Goal: Information Seeking & Learning: Check status

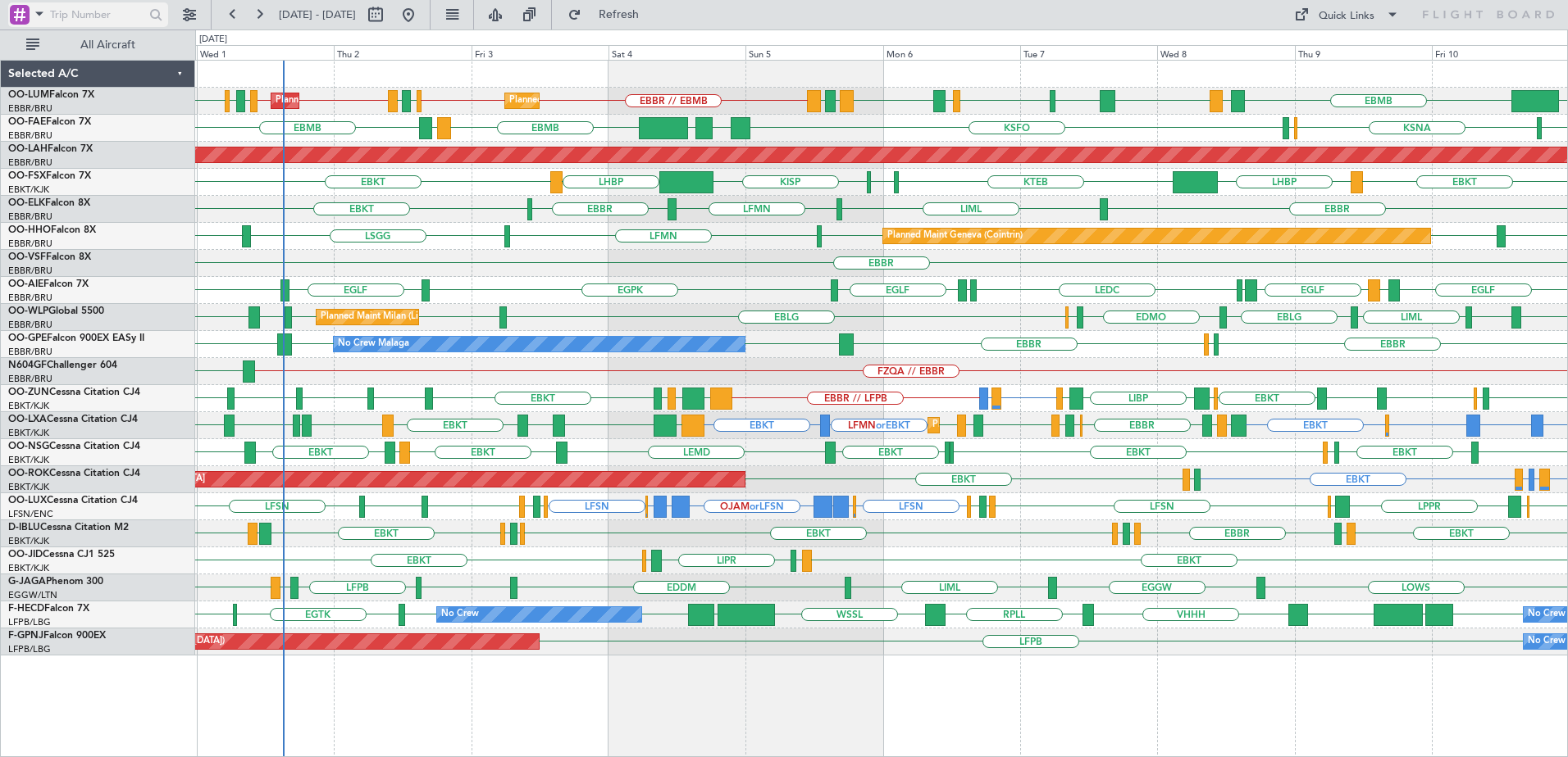
click at [38, 12] on span at bounding box center [39, 14] width 20 height 20
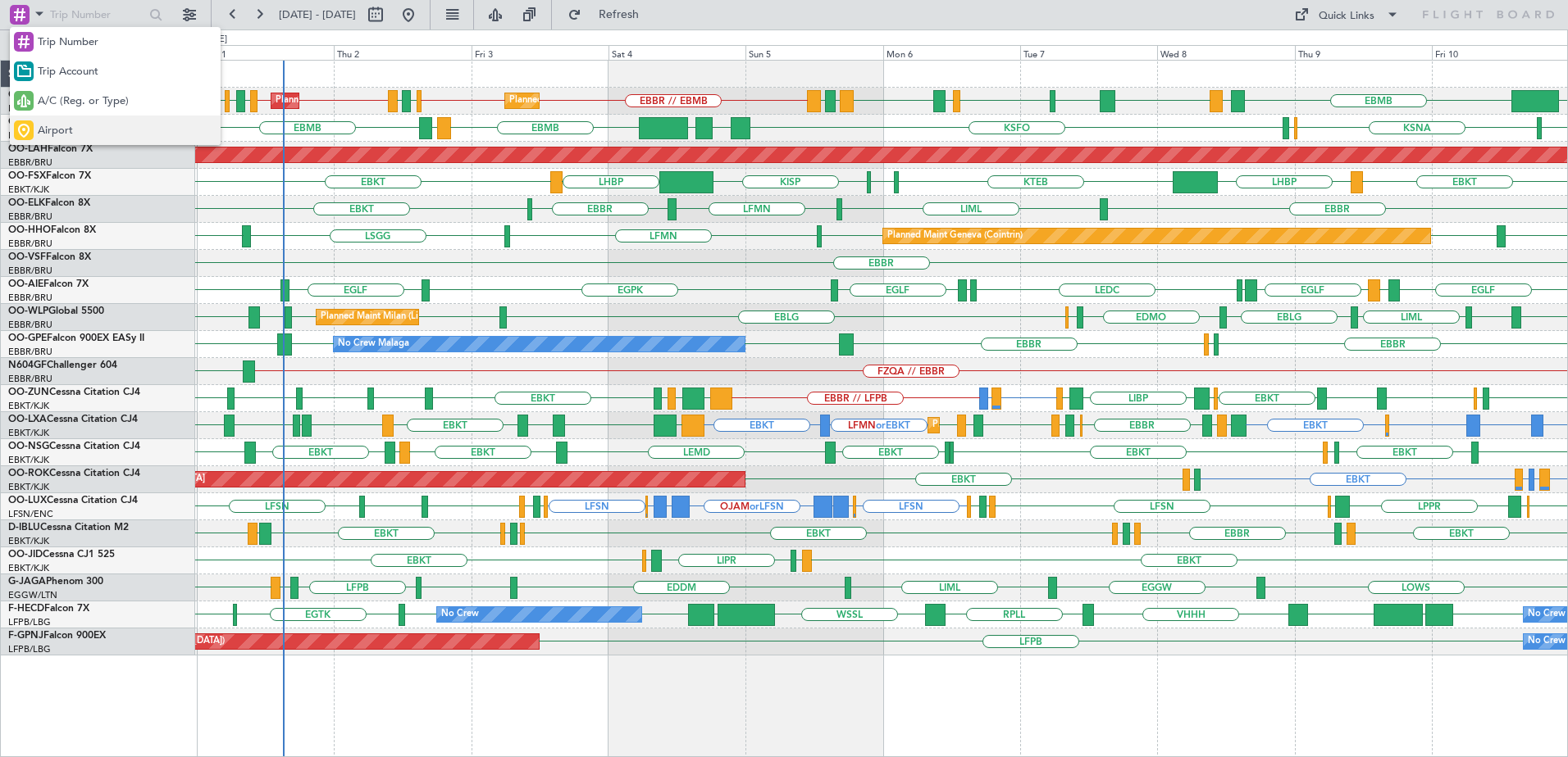
click at [55, 140] on div "Airport" at bounding box center [116, 130] width 211 height 30
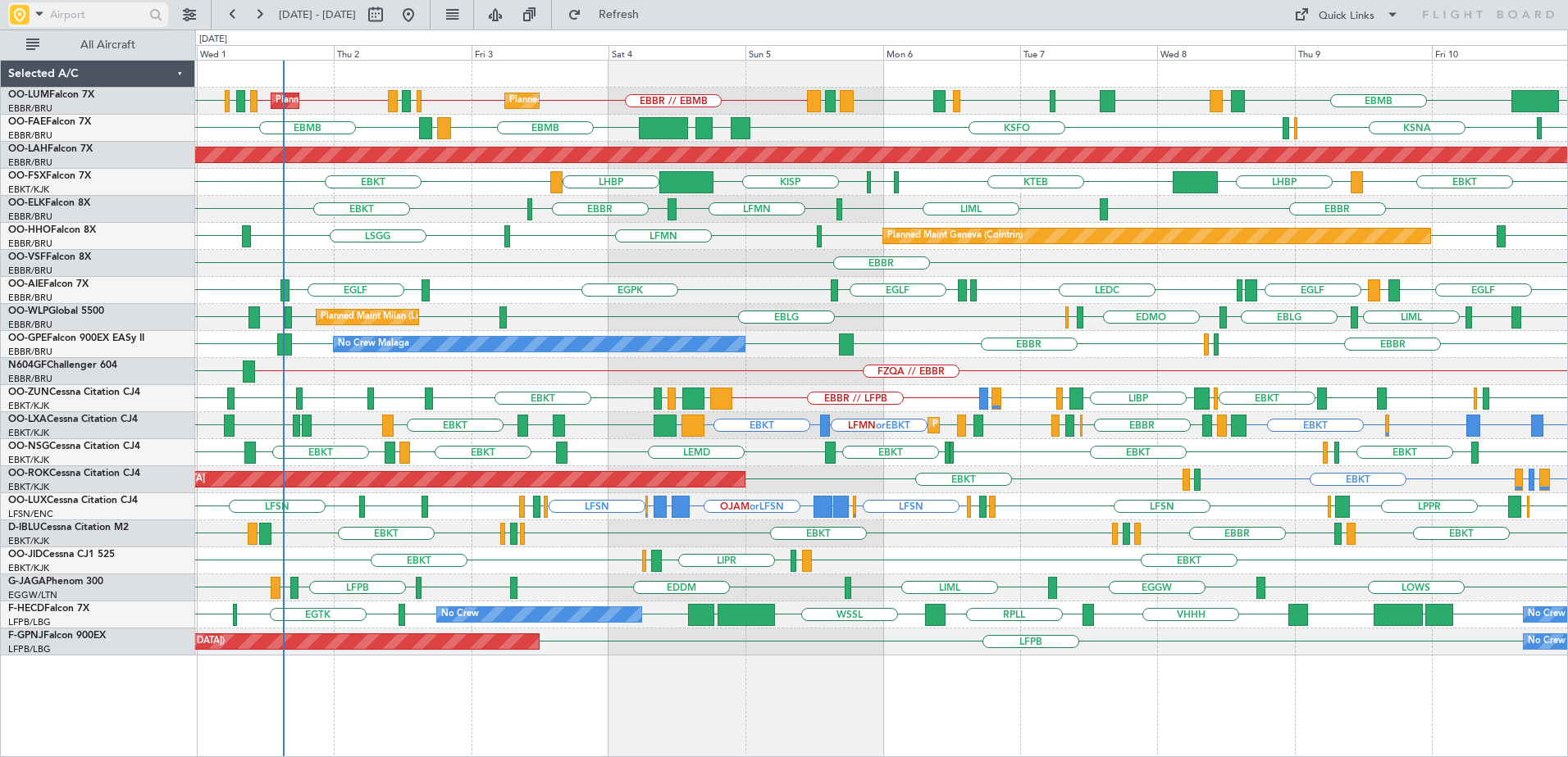
click at [94, 14] on input "text" at bounding box center [97, 14] width 94 height 25
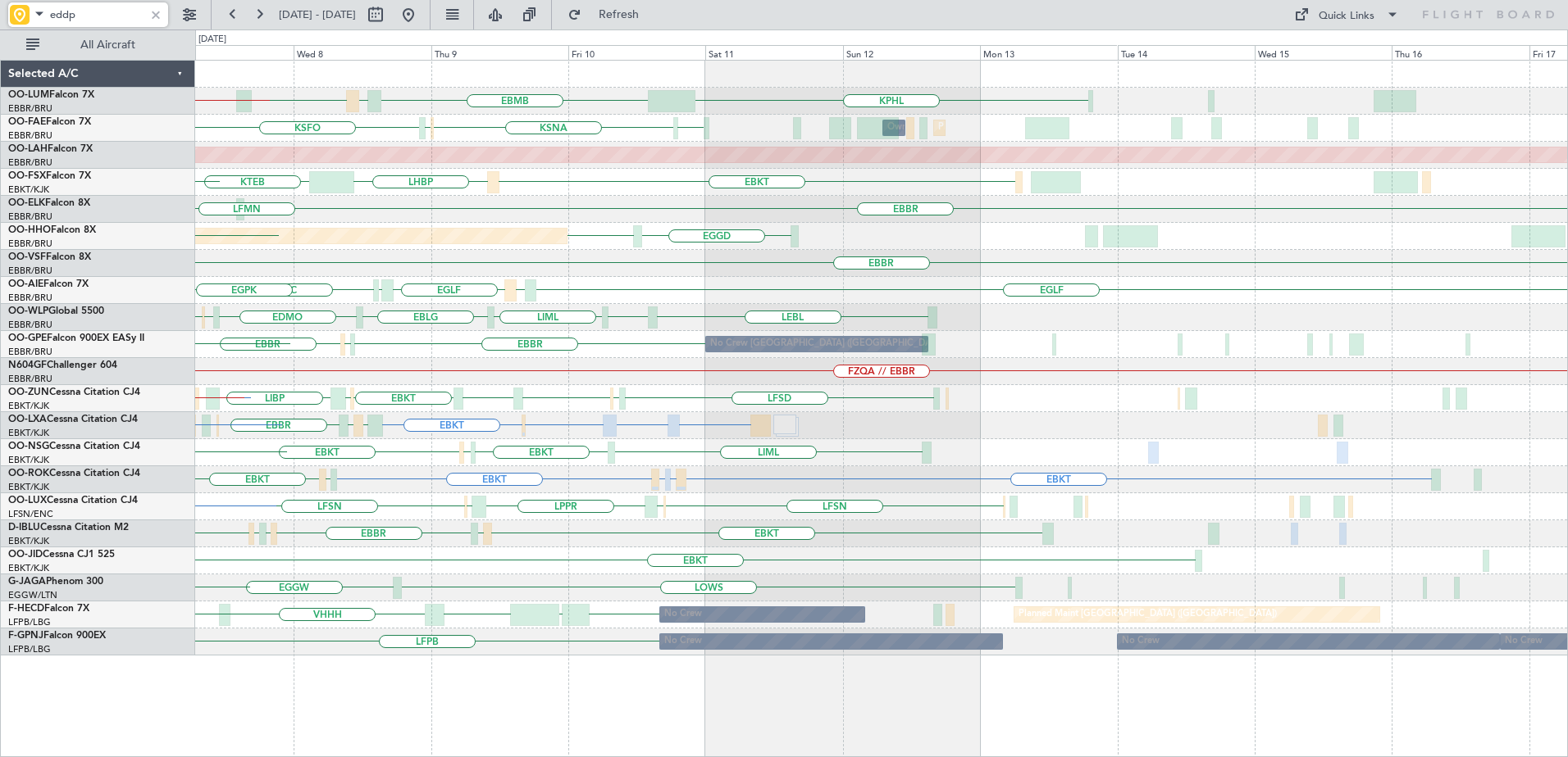
click at [371, 543] on div "KPHL EBMB LATI EBMB LROP LRSB BKPR EBMB LRSB EYVI EBBR // EBMB [GEOGRAPHIC_DATA…" at bounding box center [881, 358] width 1372 height 595
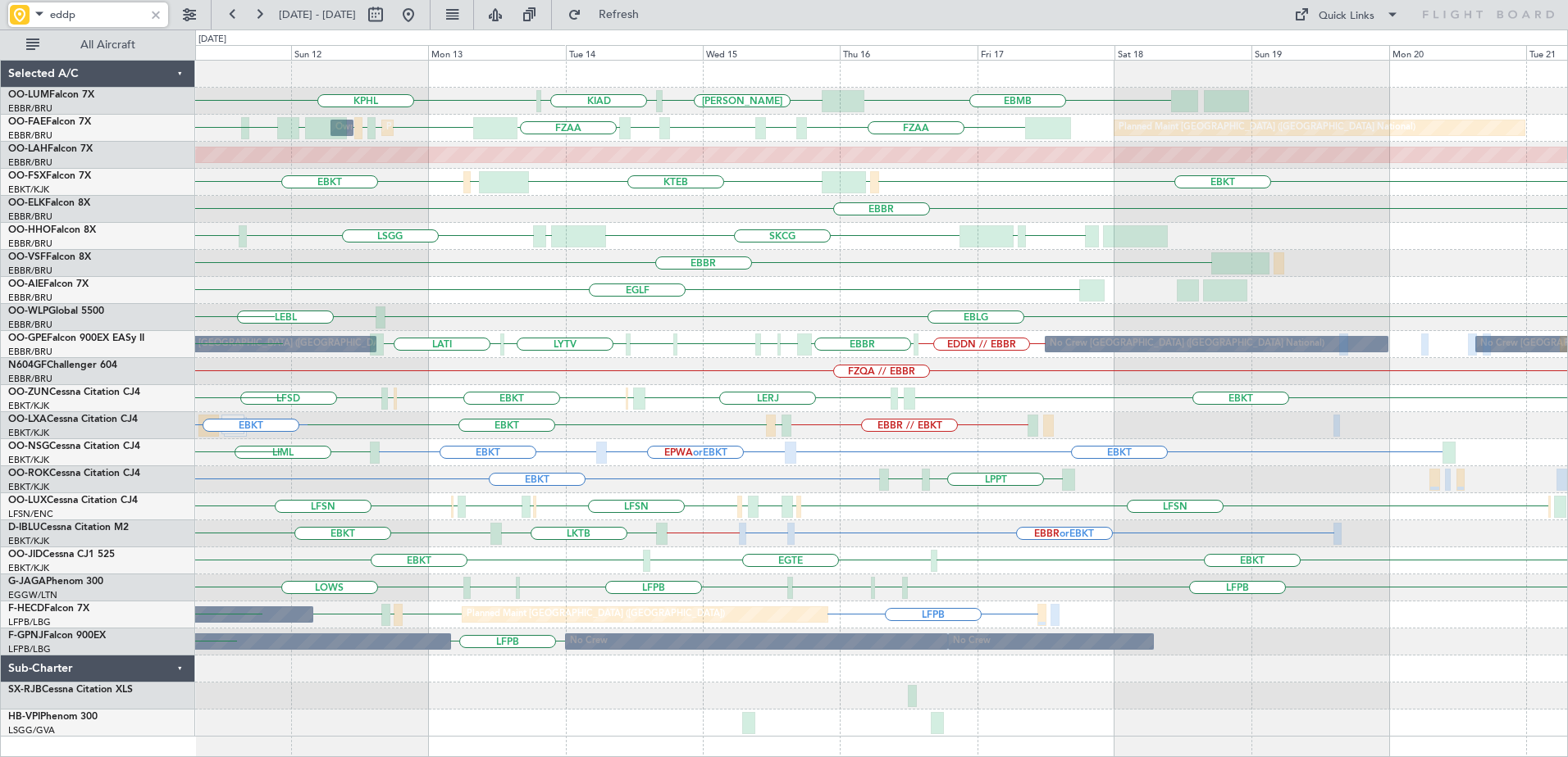
click at [391, 583] on div "KPHL EBMB [PERSON_NAME] KIAD EBMB Owner [GEOGRAPHIC_DATA] Planned Maint [GEOGRA…" at bounding box center [881, 398] width 1372 height 676
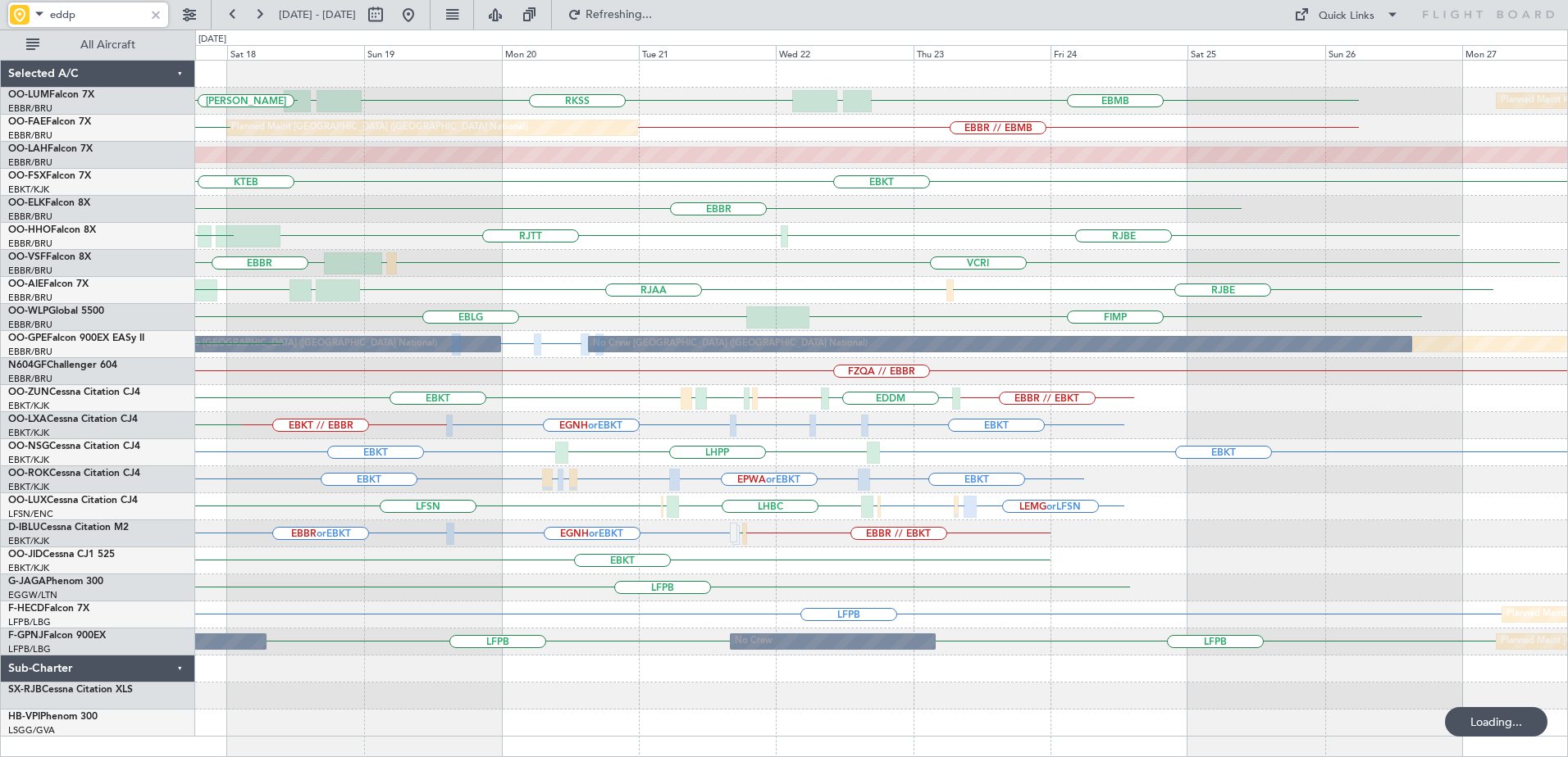
click at [484, 550] on div "EBMB EBMB UBBB RKSS UBBB Planned Maint [GEOGRAPHIC_DATA]-[GEOGRAPHIC_DATA] [PER…" at bounding box center [881, 398] width 1372 height 676
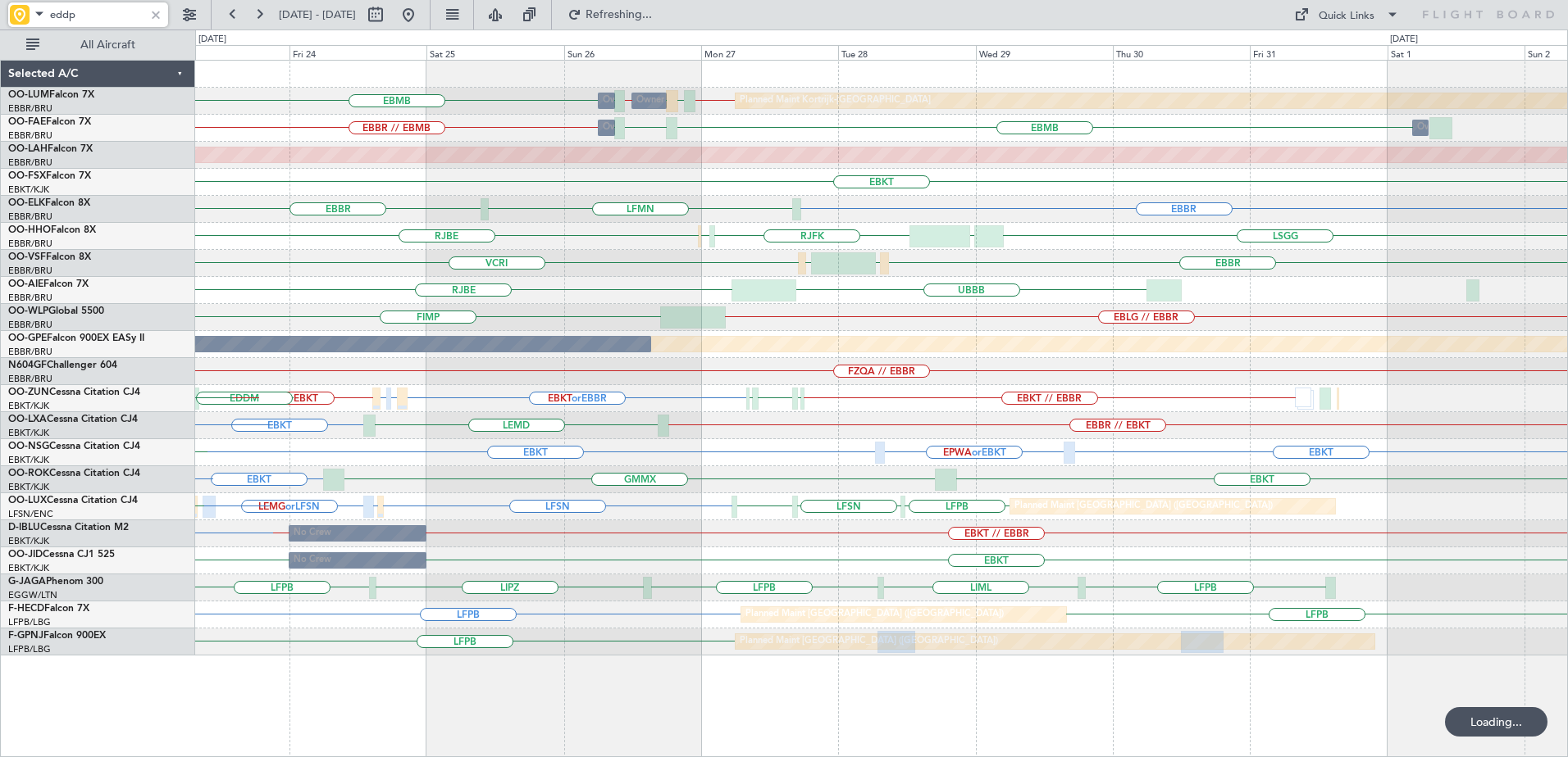
click at [437, 551] on div "Planned Maint Kortrijk-[GEOGRAPHIC_DATA] Owner [GEOGRAPHIC_DATA] Owner [GEOGRAP…" at bounding box center [881, 358] width 1372 height 595
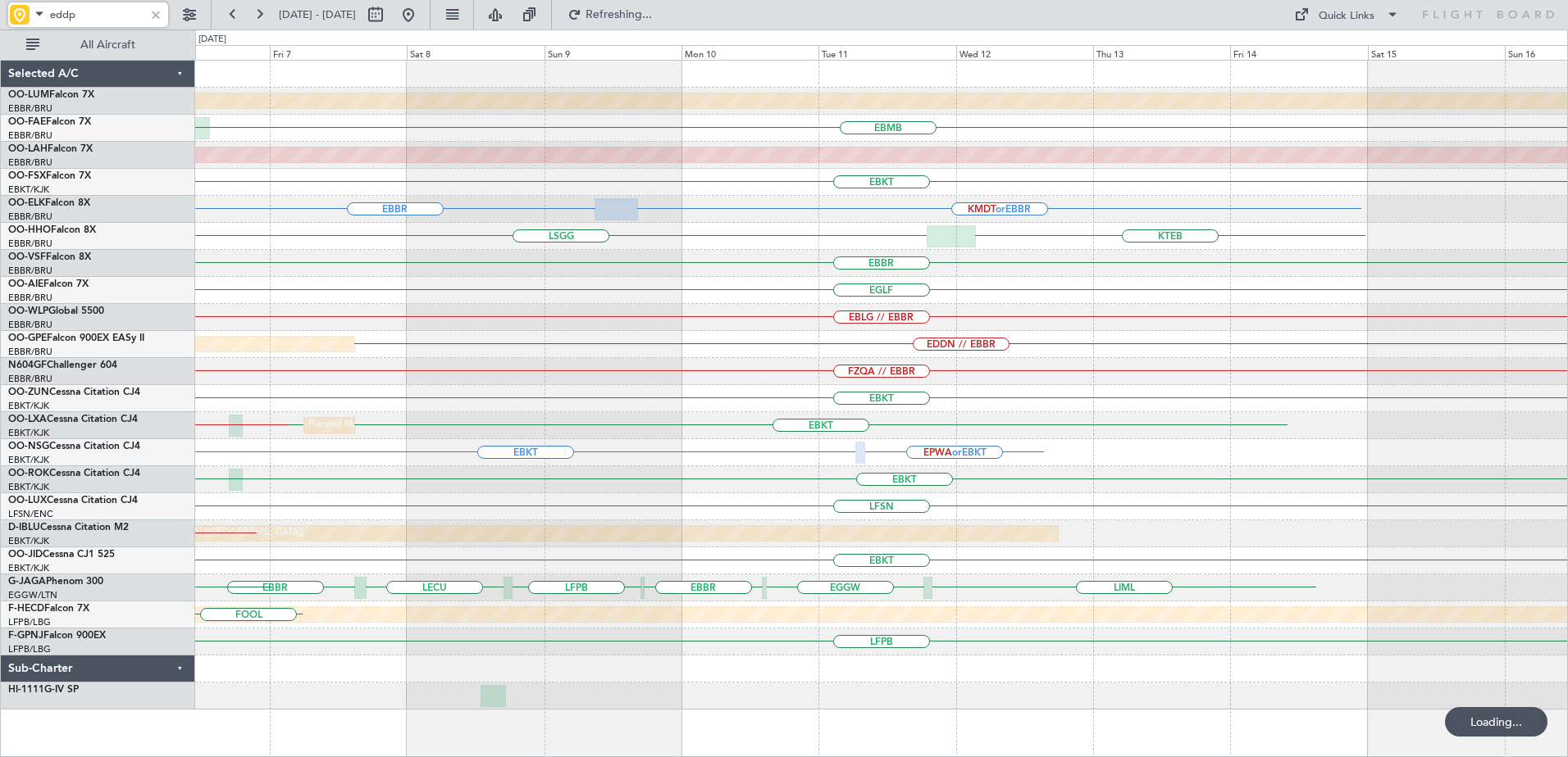
click at [265, 474] on div "Planned Maint Kortrijk-[GEOGRAPHIC_DATA] EBMB OTBD Planned [GEOGRAPHIC_DATA][PE…" at bounding box center [881, 385] width 1372 height 649
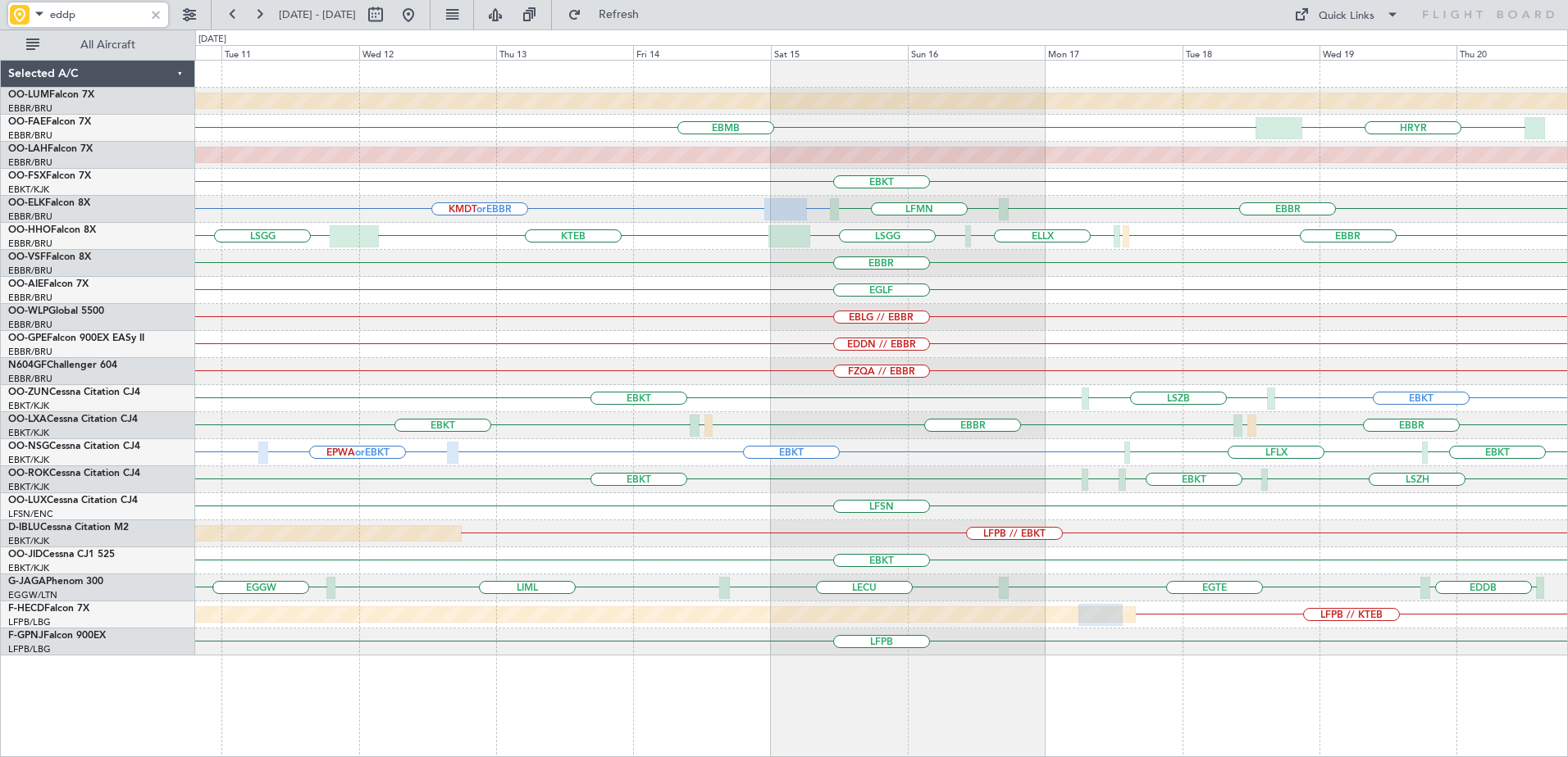
click at [105, 538] on div "Planned Maint Kortrijk-[GEOGRAPHIC_DATA] EBMB HRYR Planned [GEOGRAPHIC_DATA][PE…" at bounding box center [784, 393] width 1568 height 728
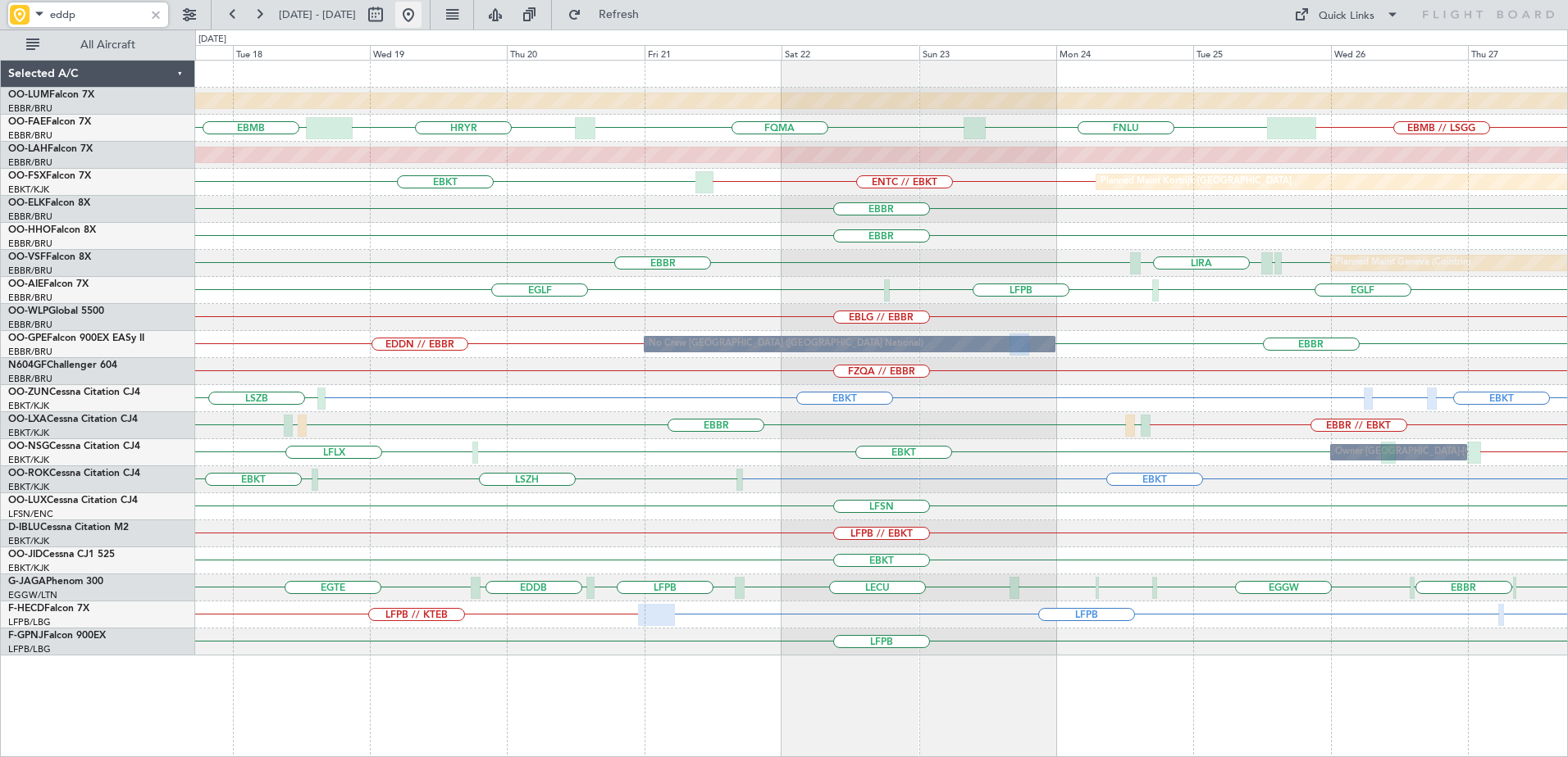
type input "eddp"
click at [422, 9] on button at bounding box center [408, 14] width 26 height 26
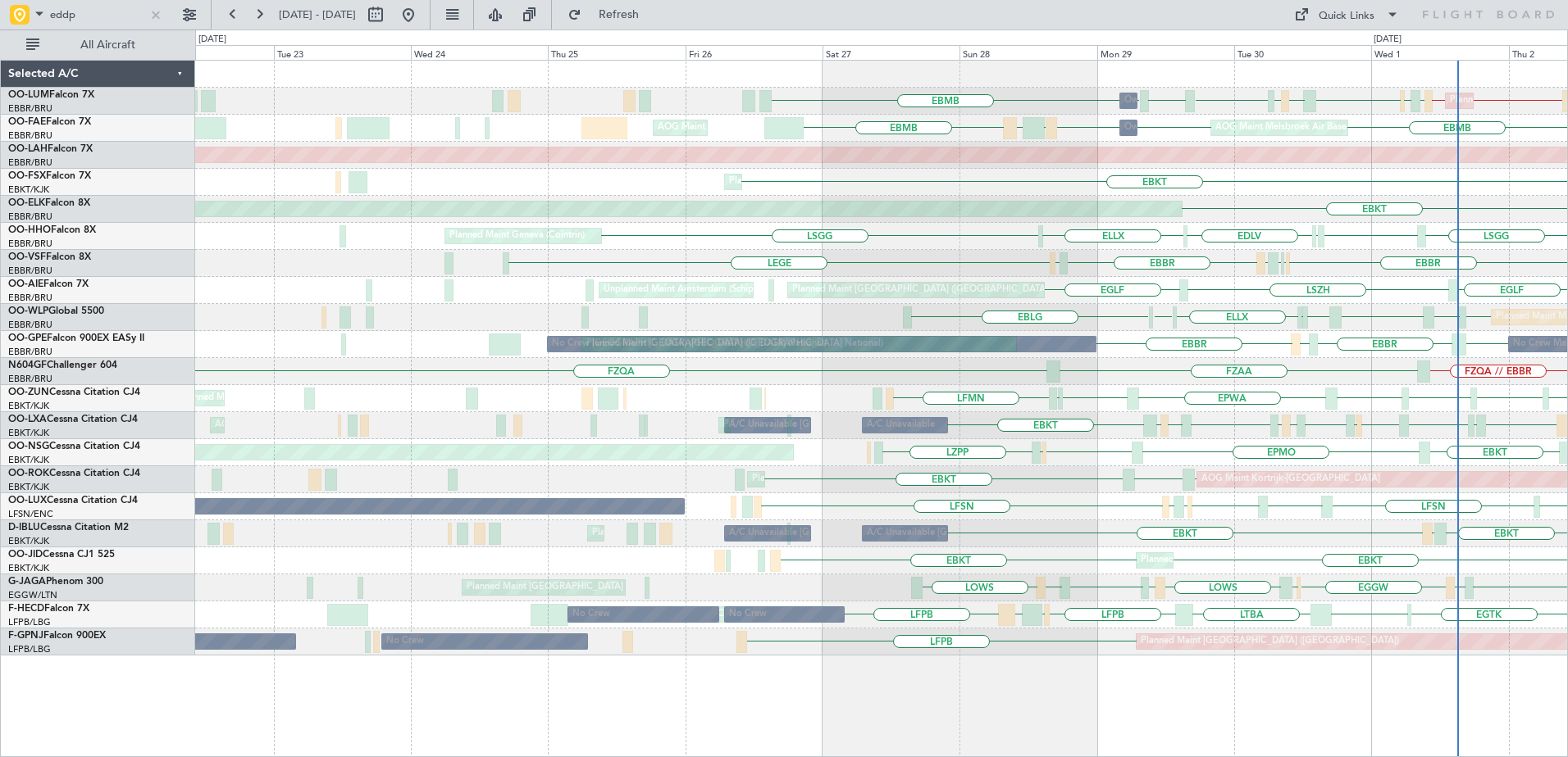
click at [727, 493] on div "EBMB EBBR // EBMB EBMB // EBBR EKCH ELLX EBMB LETO LFOJ EBMB LOWW EBMB Planned …" at bounding box center [784, 393] width 1568 height 728
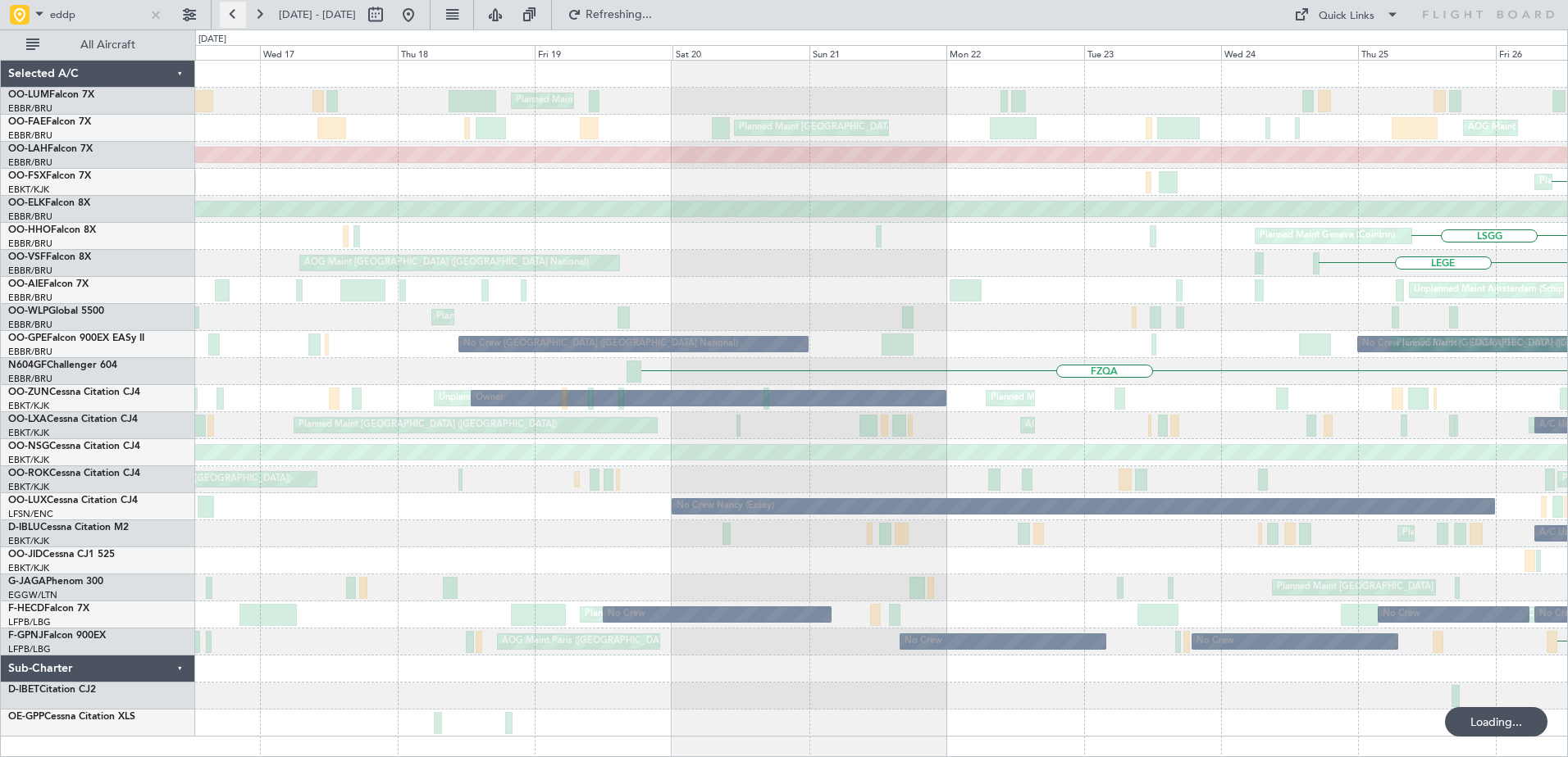
click at [233, 14] on button at bounding box center [233, 14] width 26 height 26
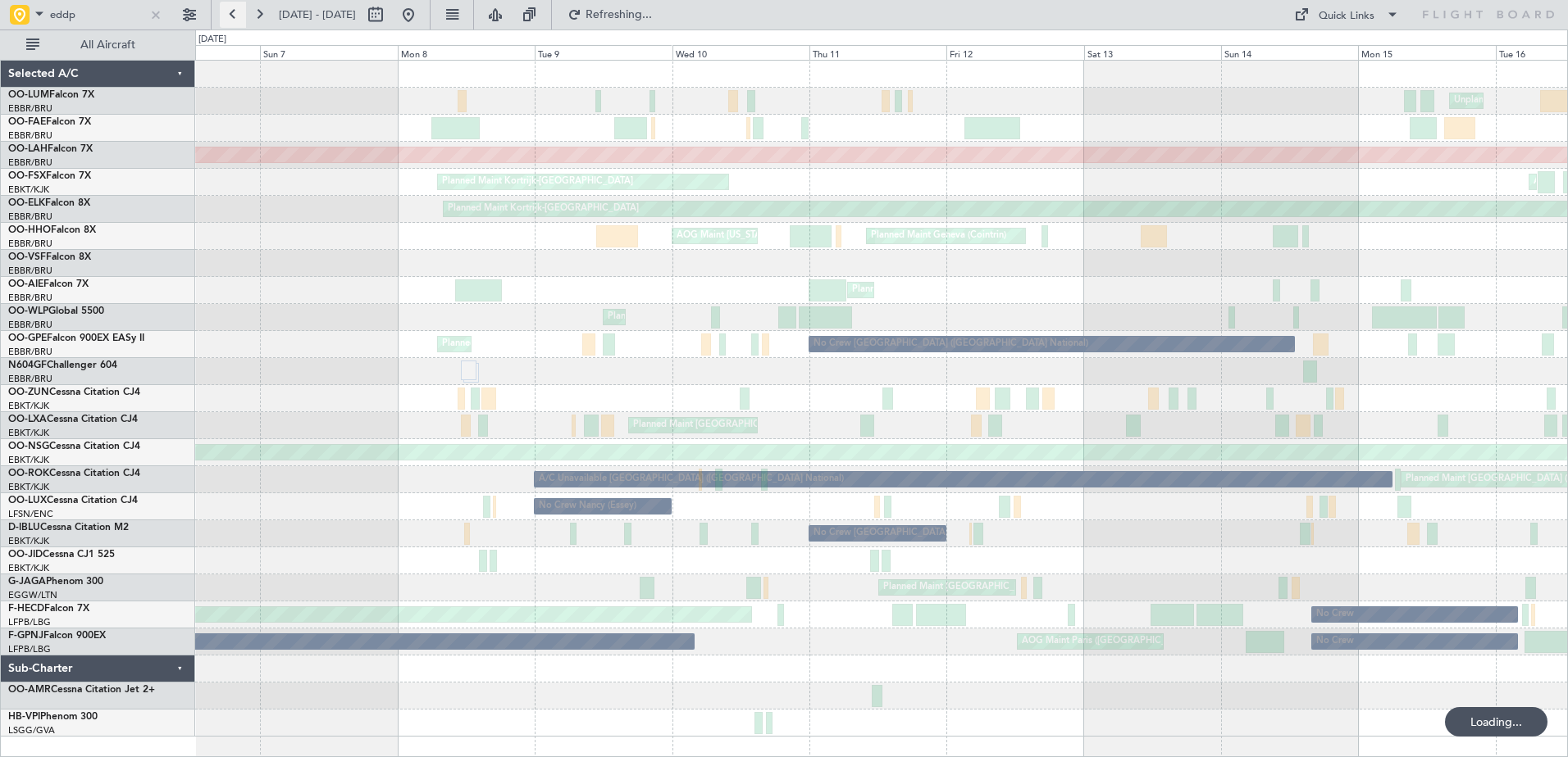
click at [233, 14] on button at bounding box center [233, 14] width 26 height 26
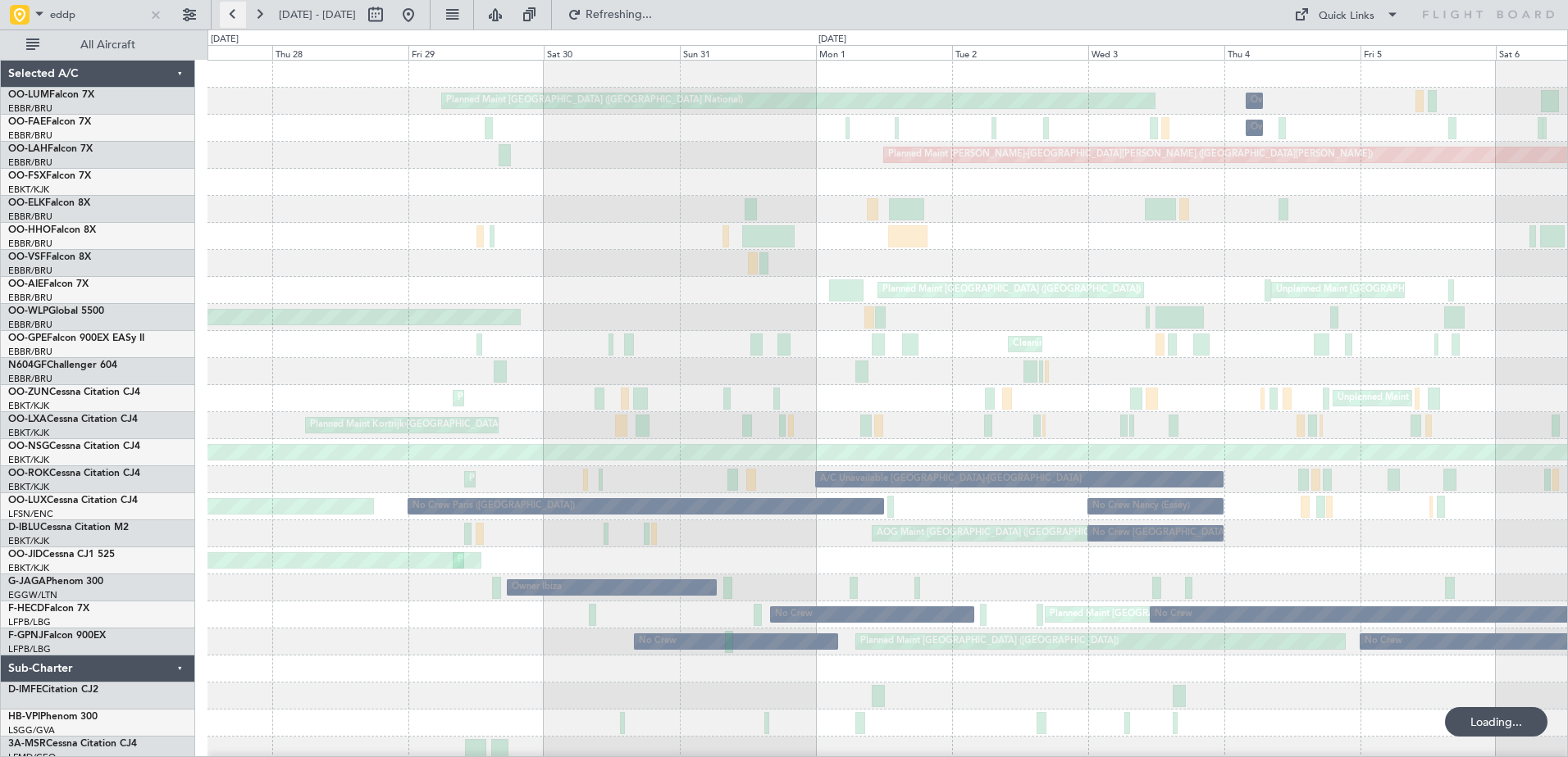
click at [233, 14] on button at bounding box center [233, 14] width 26 height 26
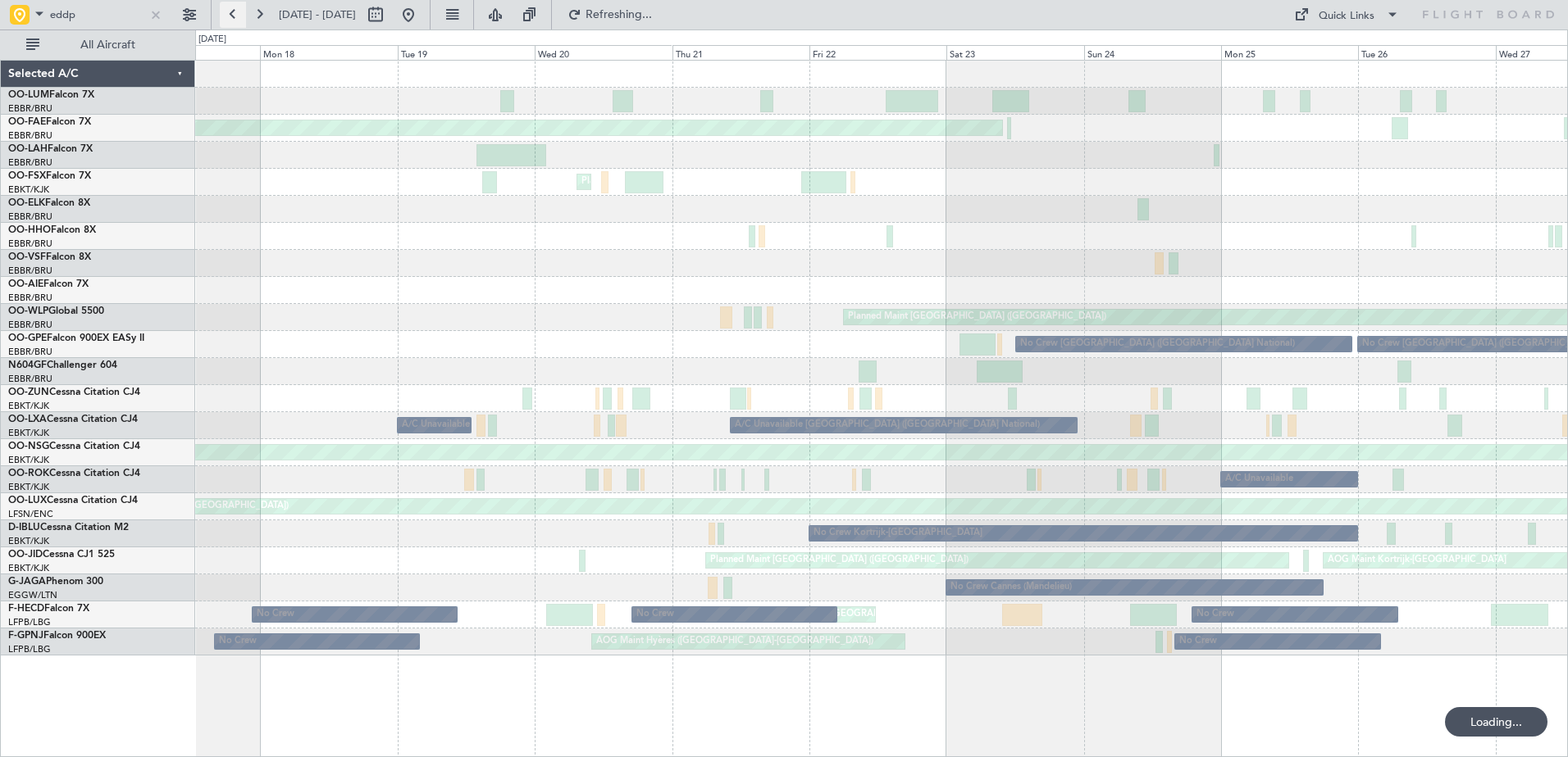
click at [233, 14] on button at bounding box center [233, 14] width 26 height 26
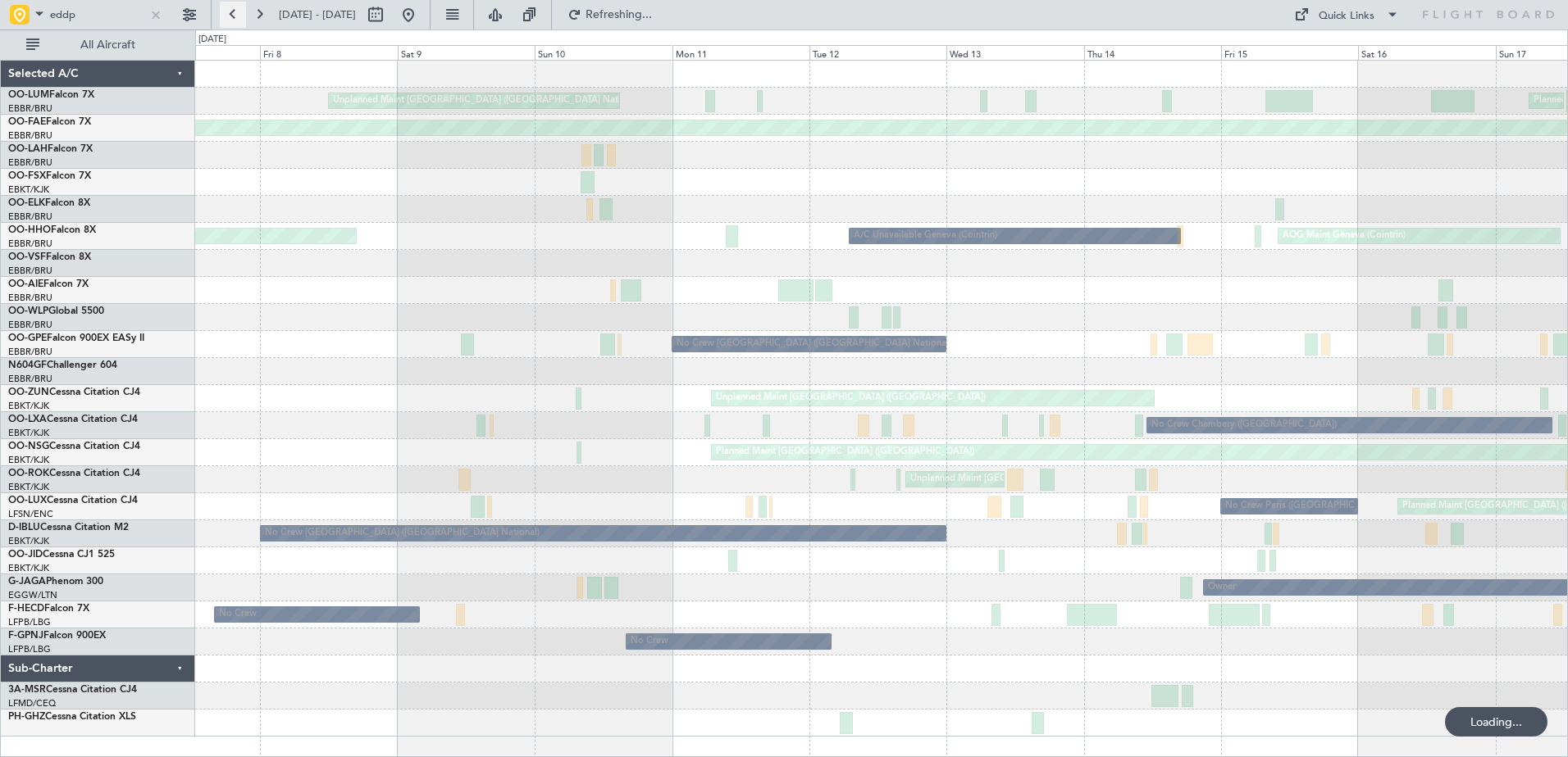
click at [233, 14] on button at bounding box center [233, 14] width 26 height 26
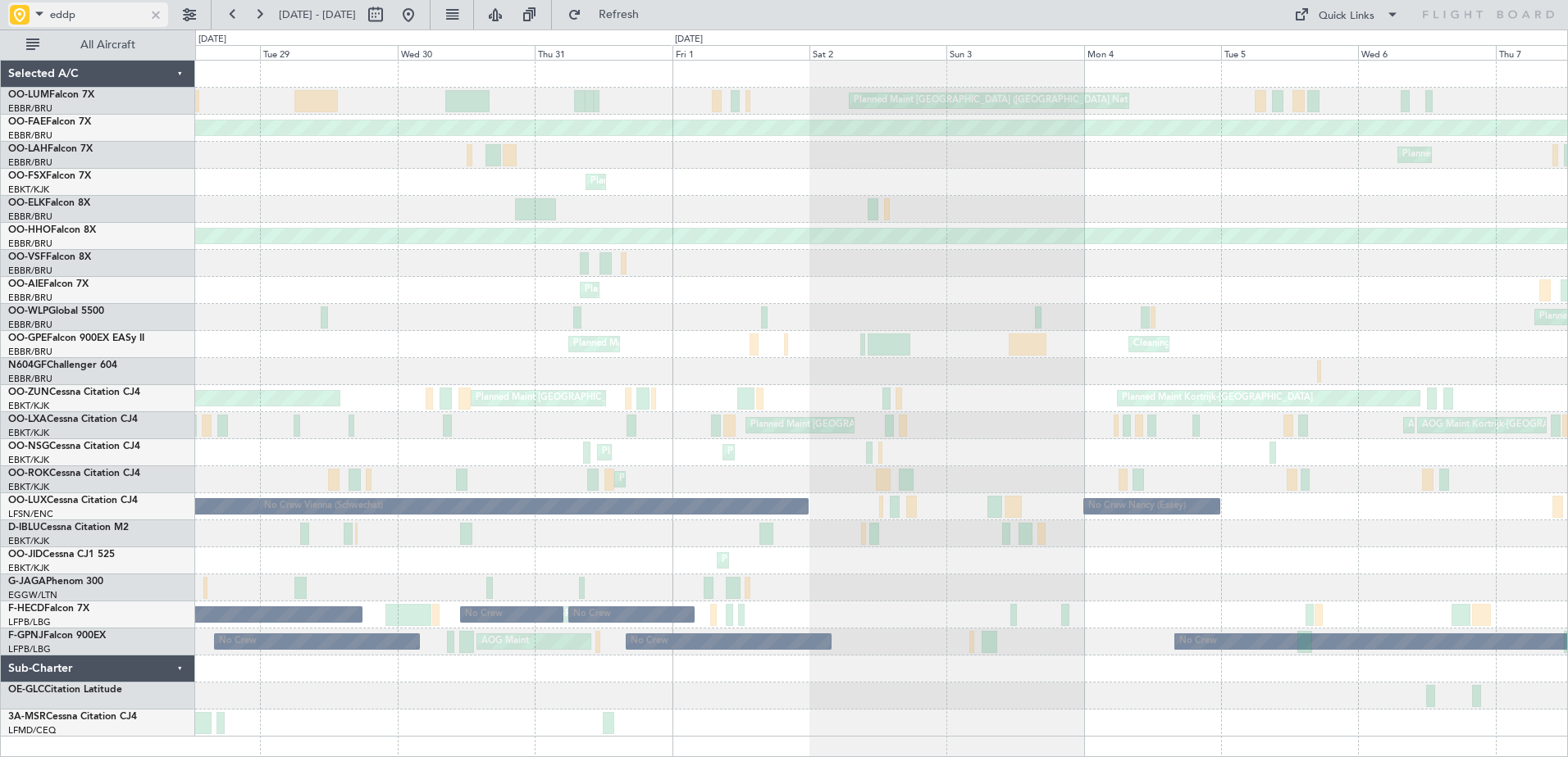
click at [155, 13] on div at bounding box center [156, 14] width 18 height 18
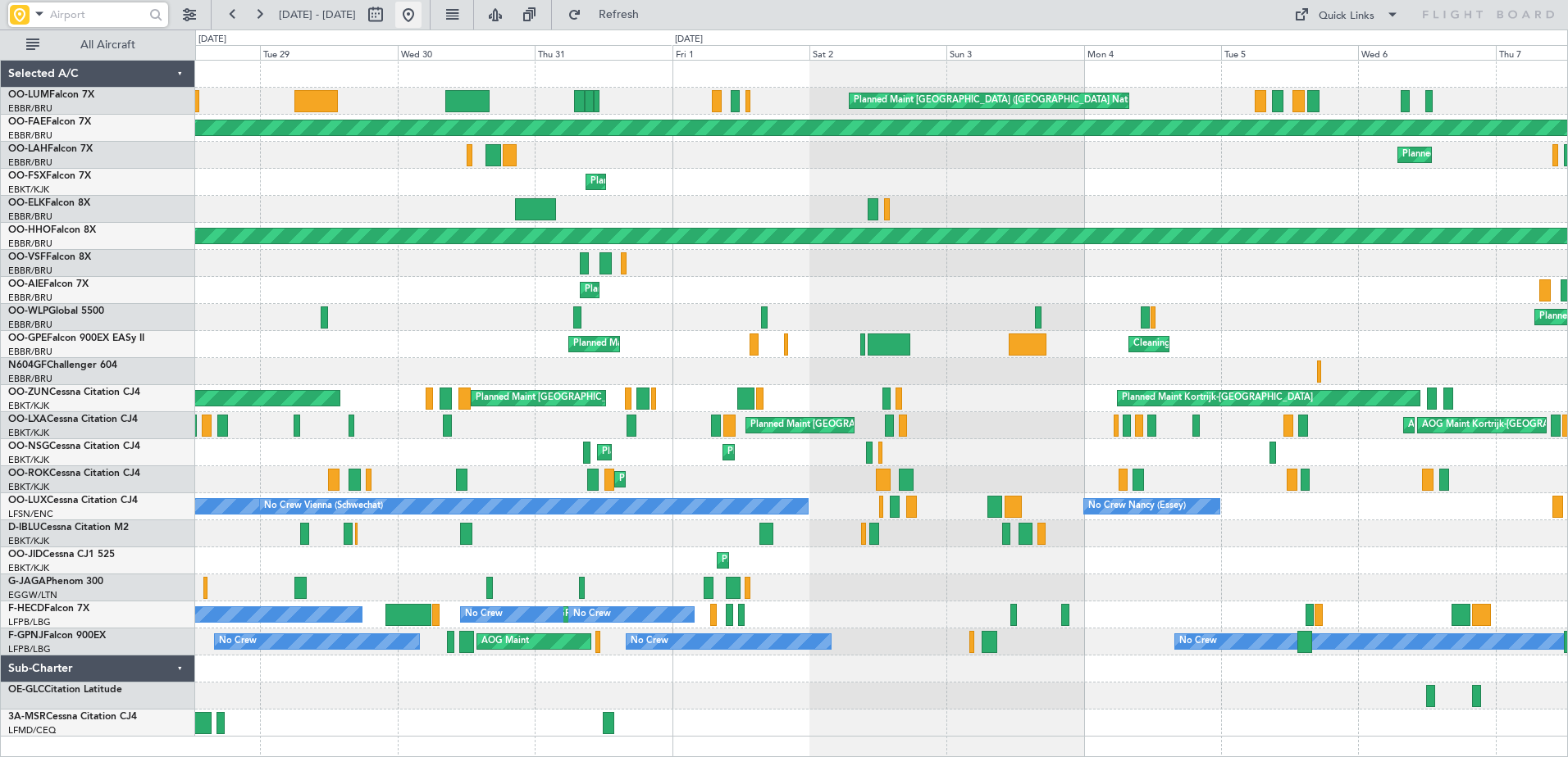
click at [422, 11] on button at bounding box center [408, 14] width 26 height 26
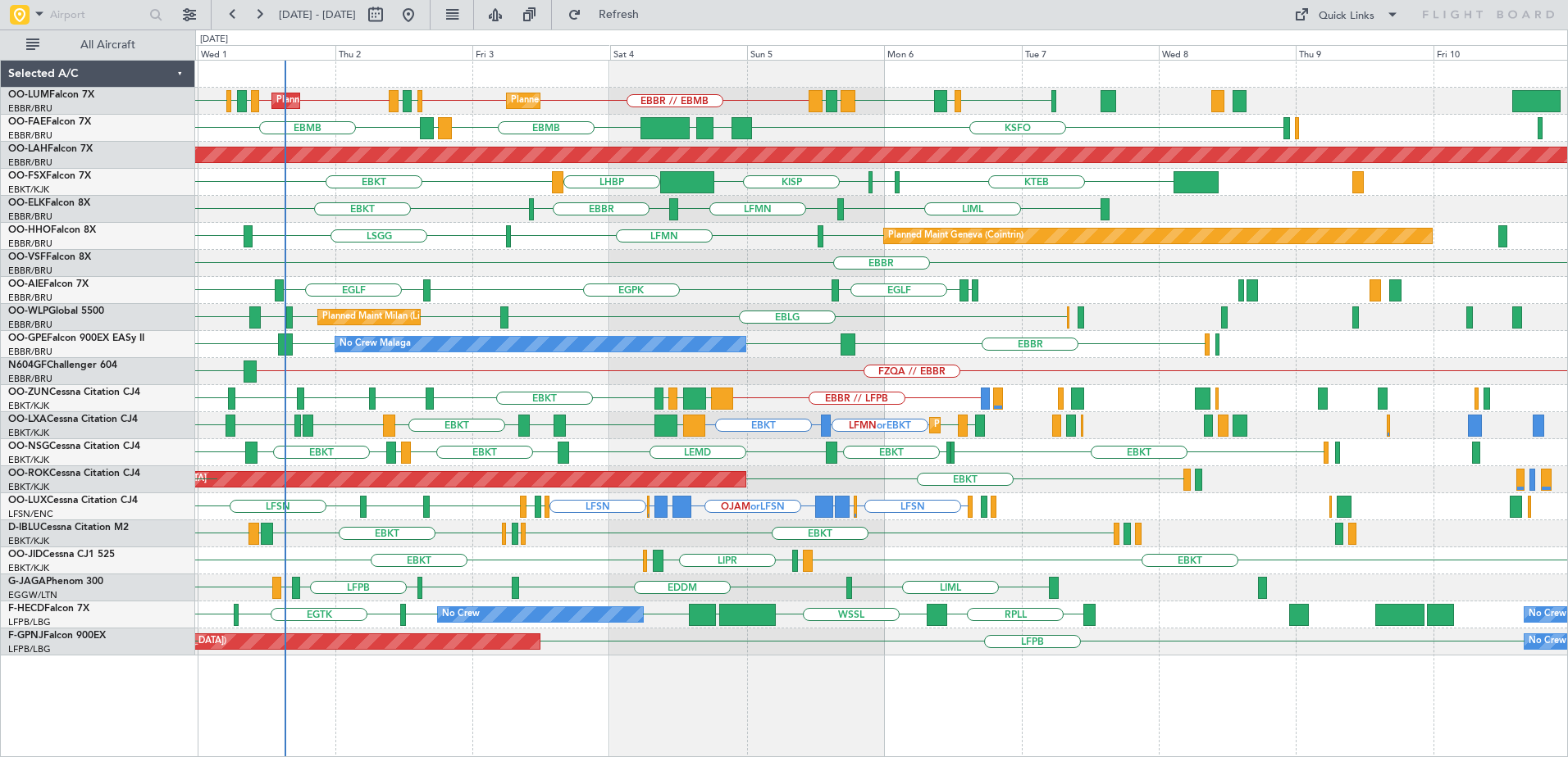
click at [552, 391] on div "LRSB BKPR EBMB LRSB EYVI EBBR // EBMB EBMB // EBBR ELLX EKCH EBBR // EBMB EBMB …" at bounding box center [881, 358] width 1372 height 595
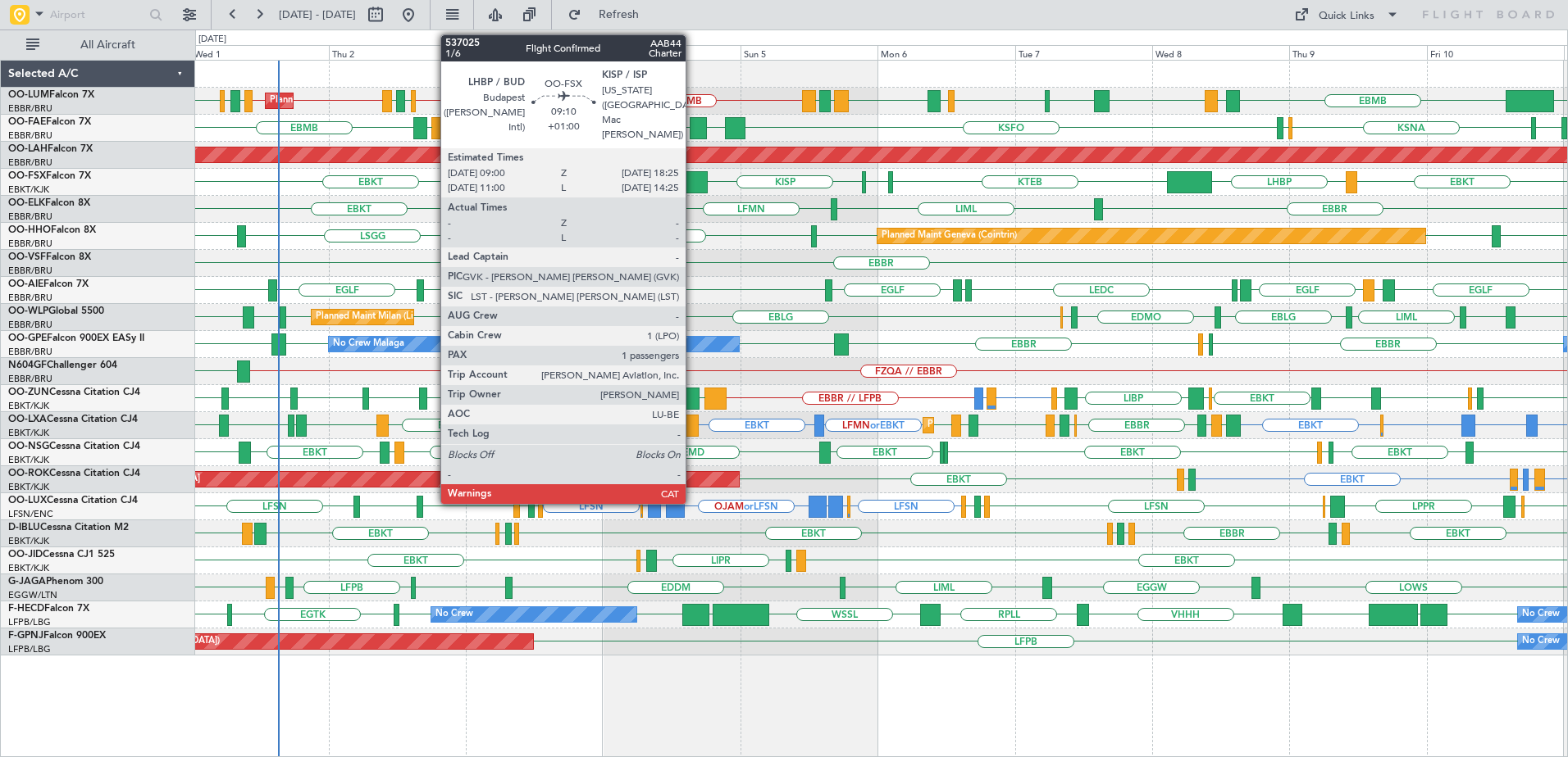
click at [693, 181] on div at bounding box center [681, 183] width 54 height 22
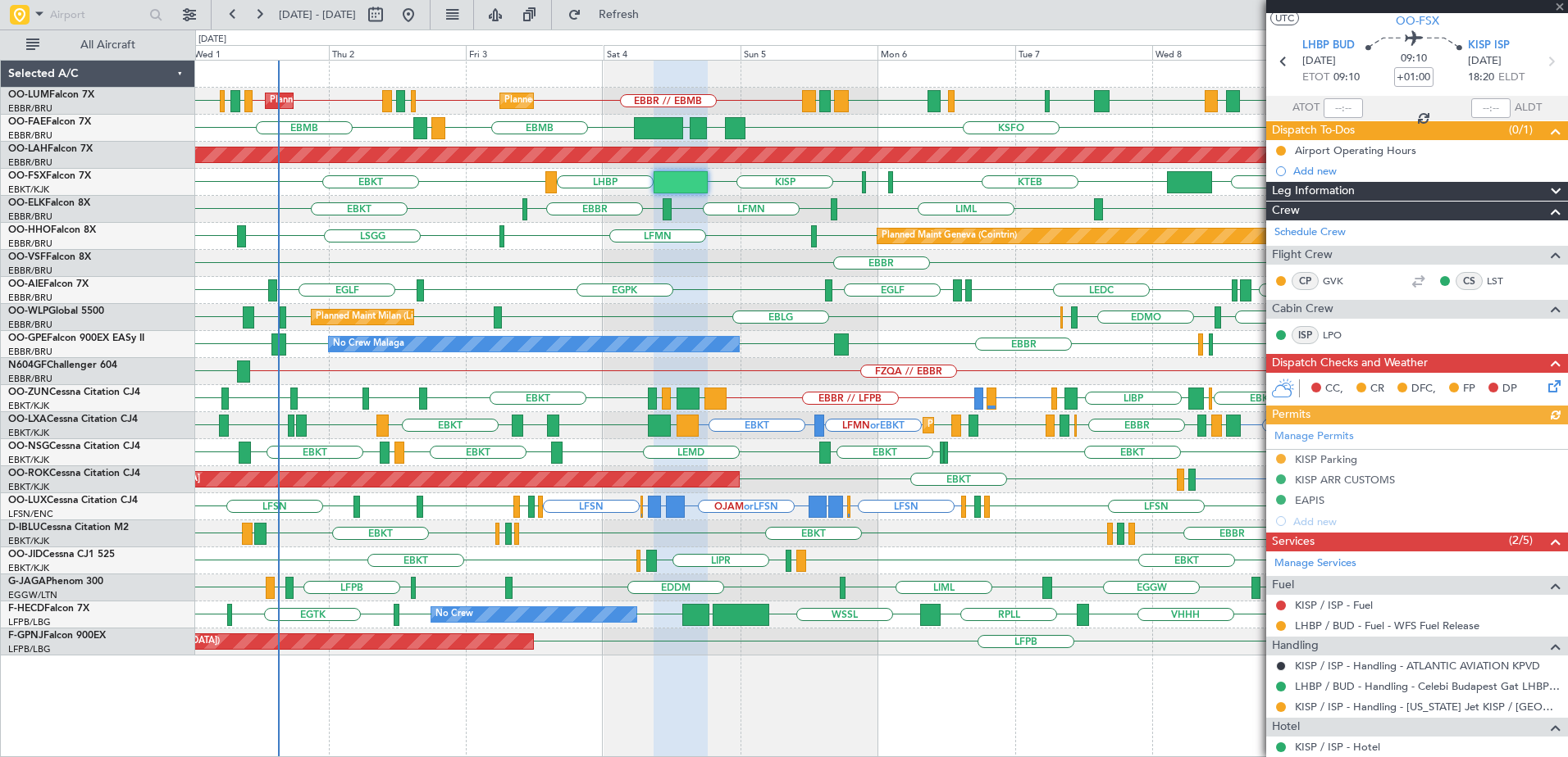
scroll to position [183, 0]
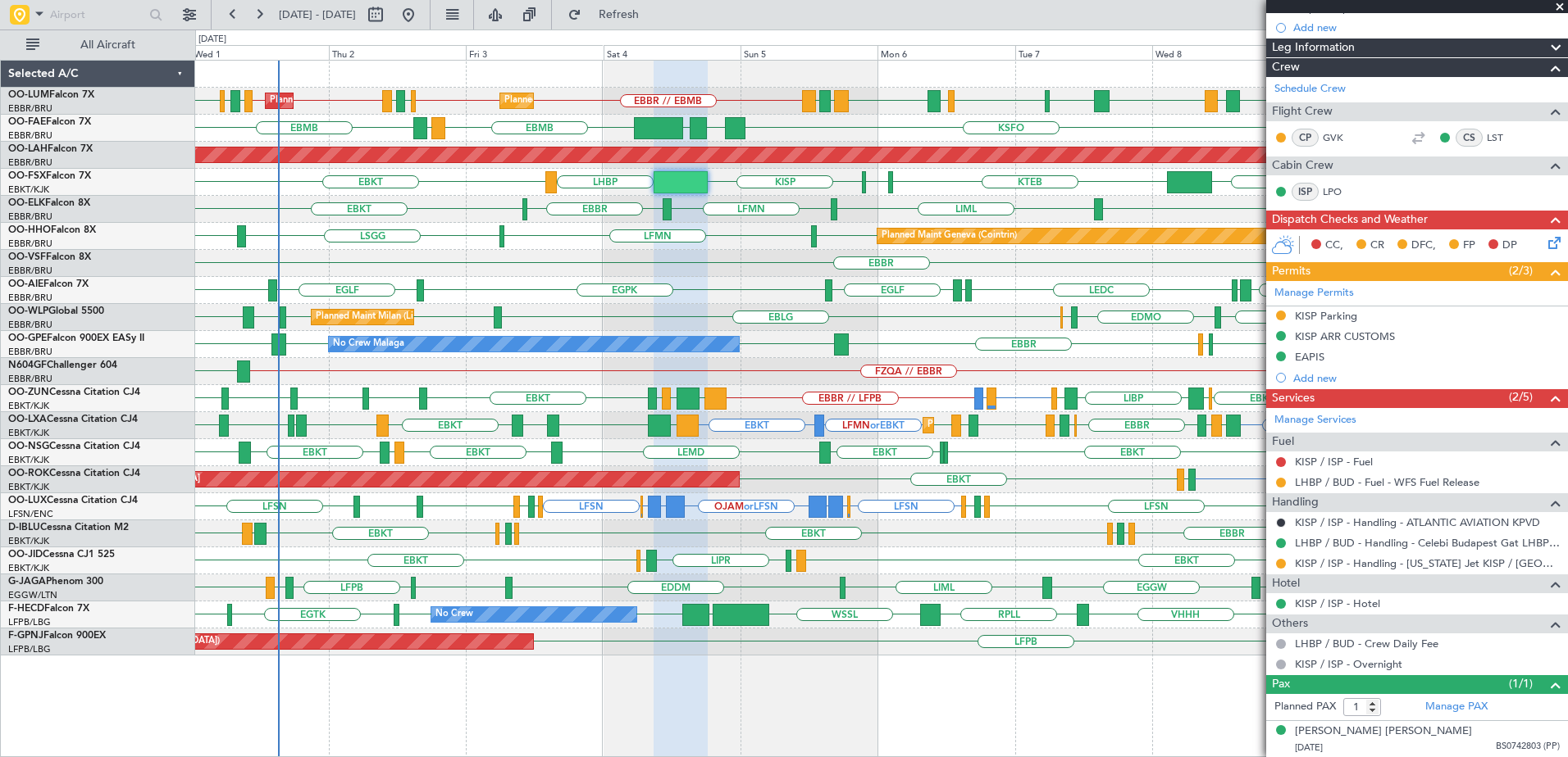
click at [1562, 3] on span at bounding box center [1559, 7] width 16 height 14
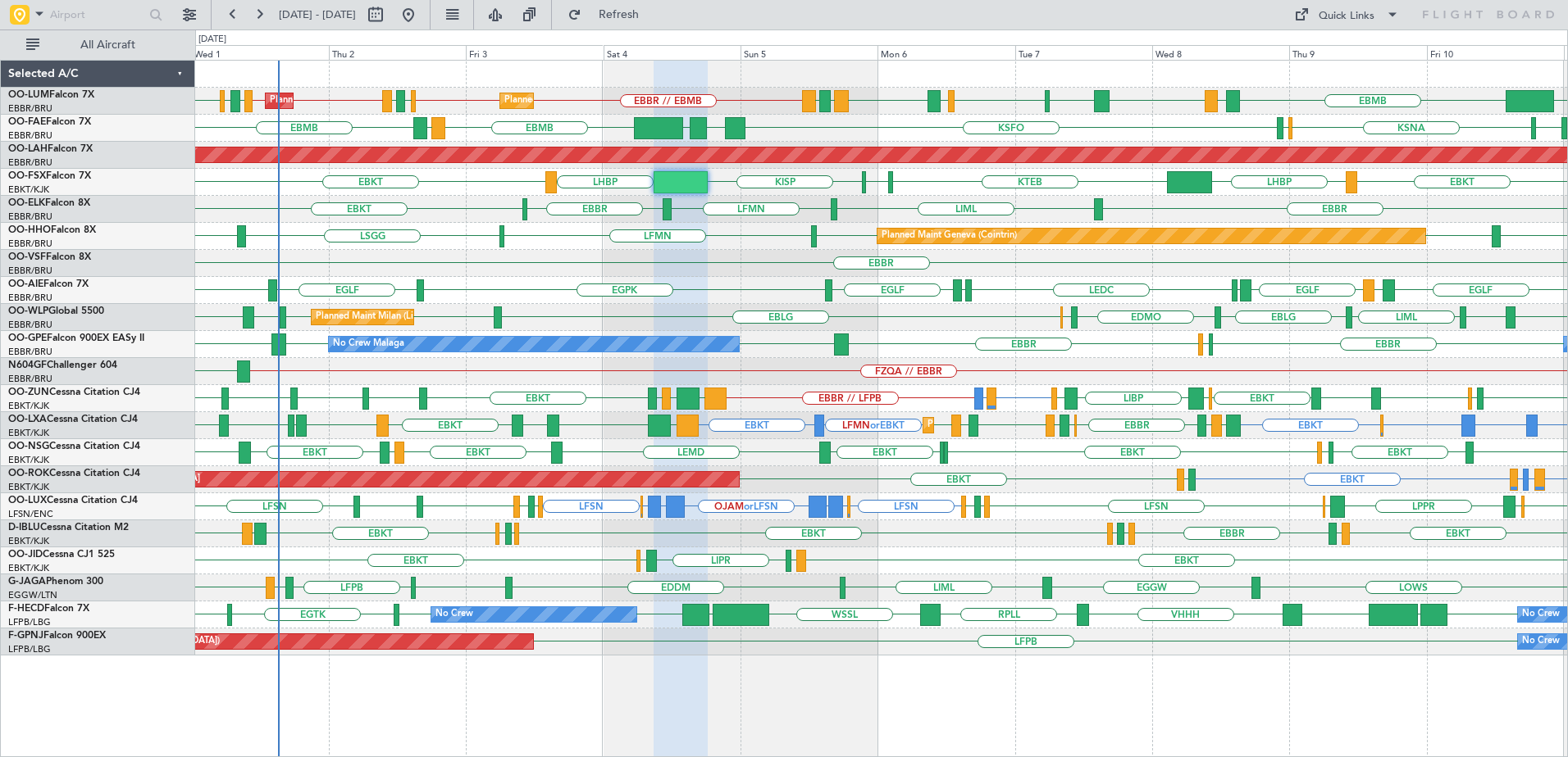
type input "0"
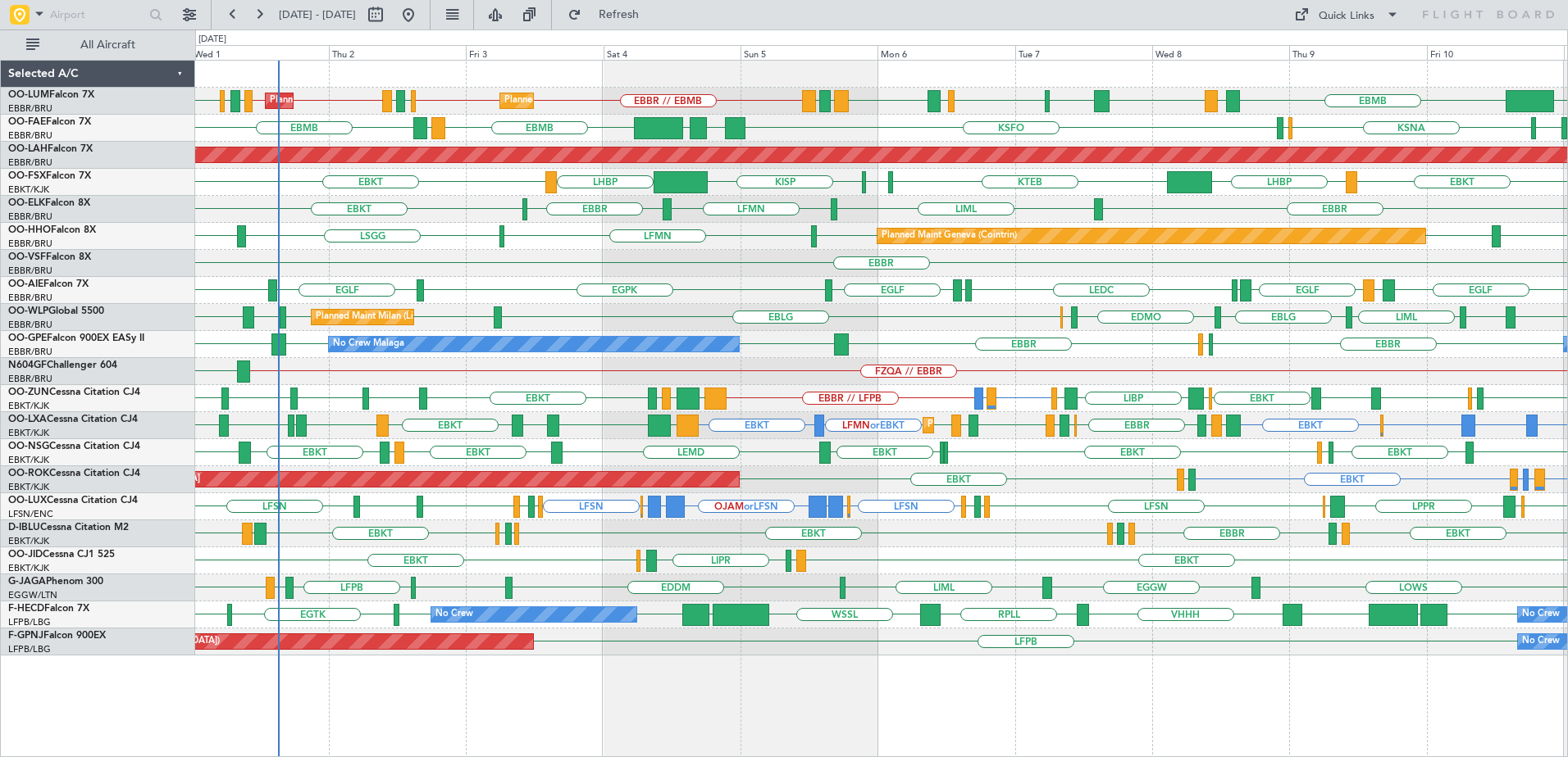
scroll to position [0, 0]
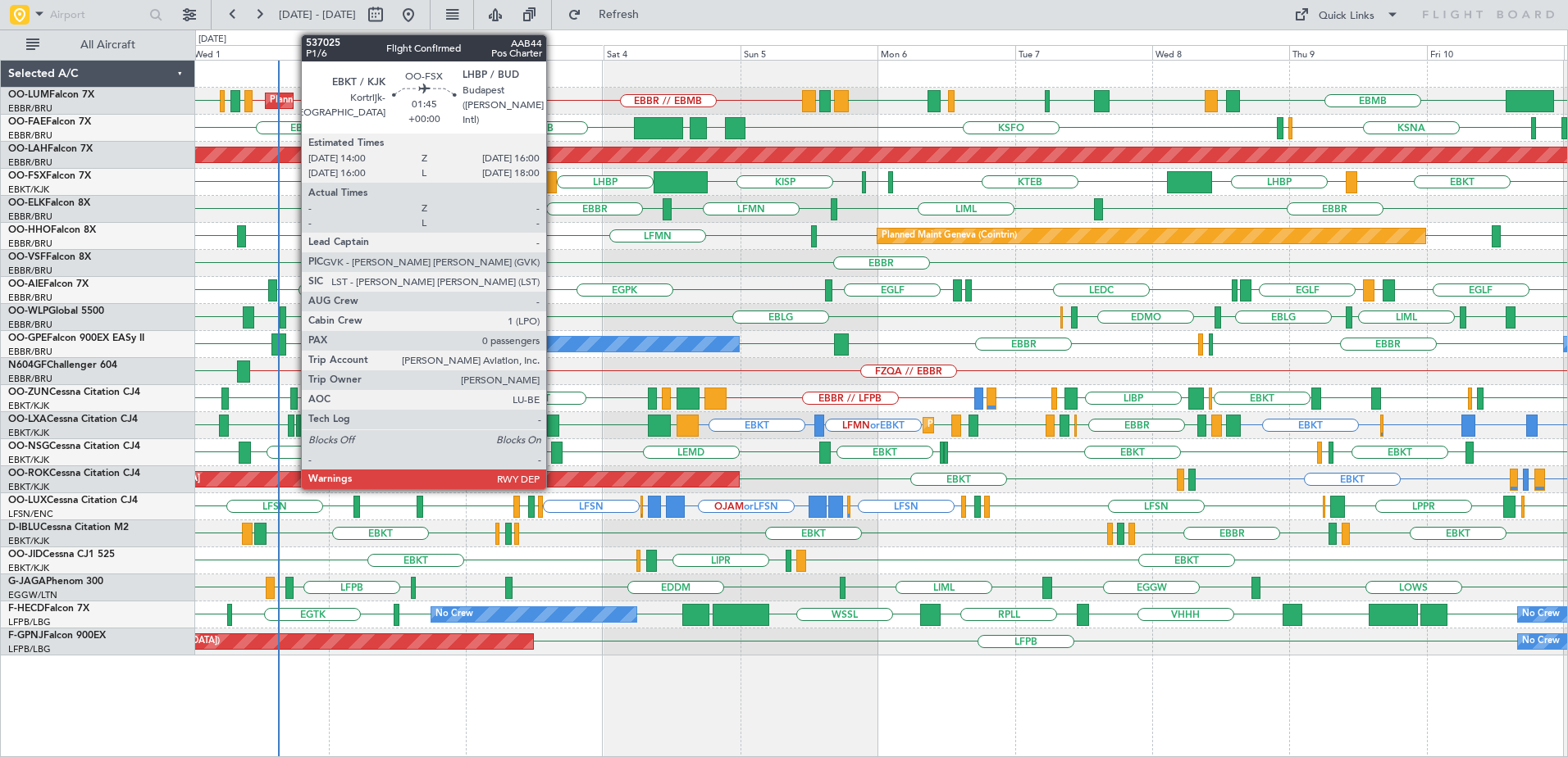
click at [552, 176] on div at bounding box center [552, 183] width 12 height 22
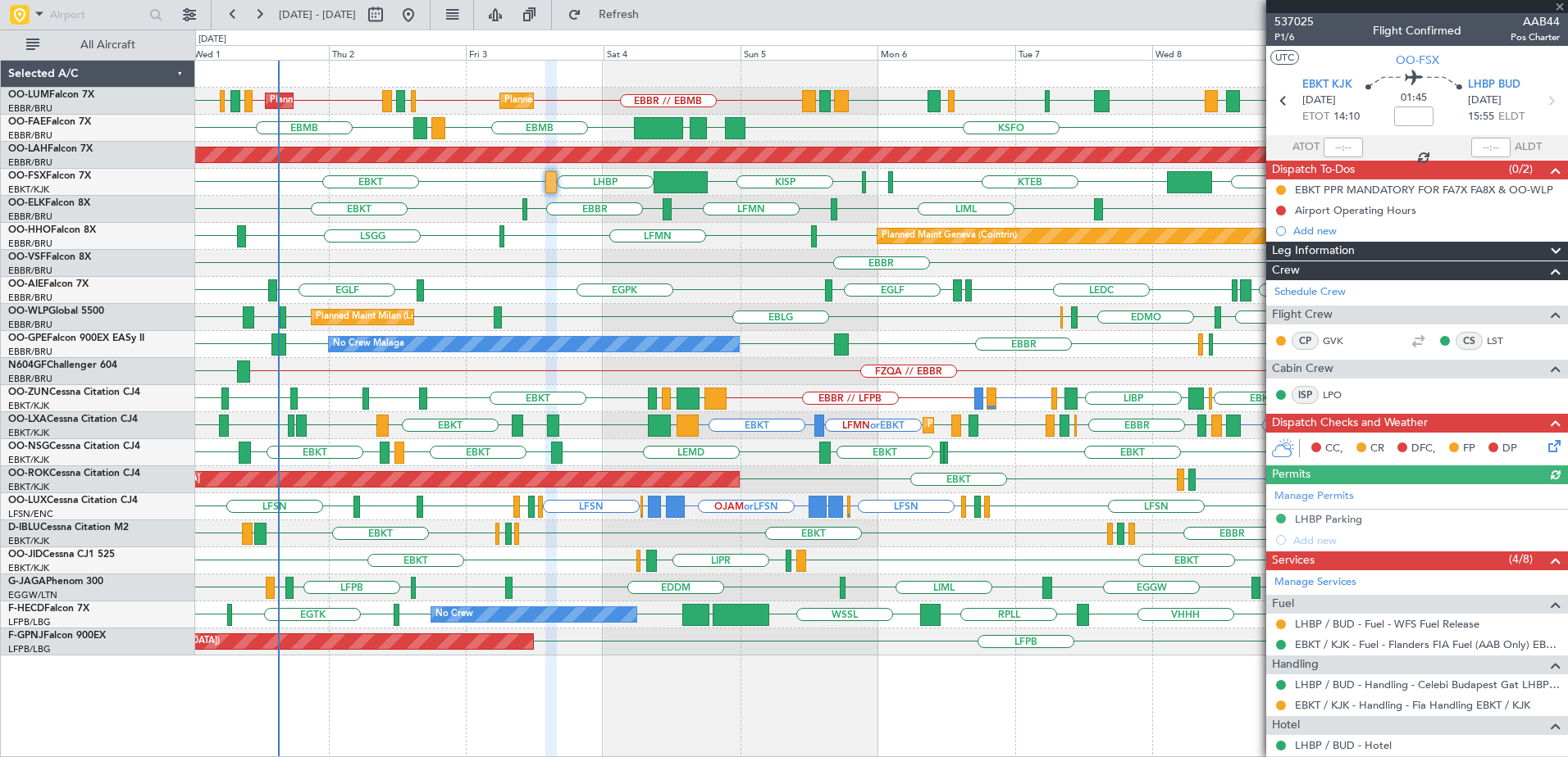
click at [713, 178] on div "EBKT LHBP EBKT KTEB KPVD [GEOGRAPHIC_DATA] LHBP" at bounding box center [881, 183] width 1372 height 27
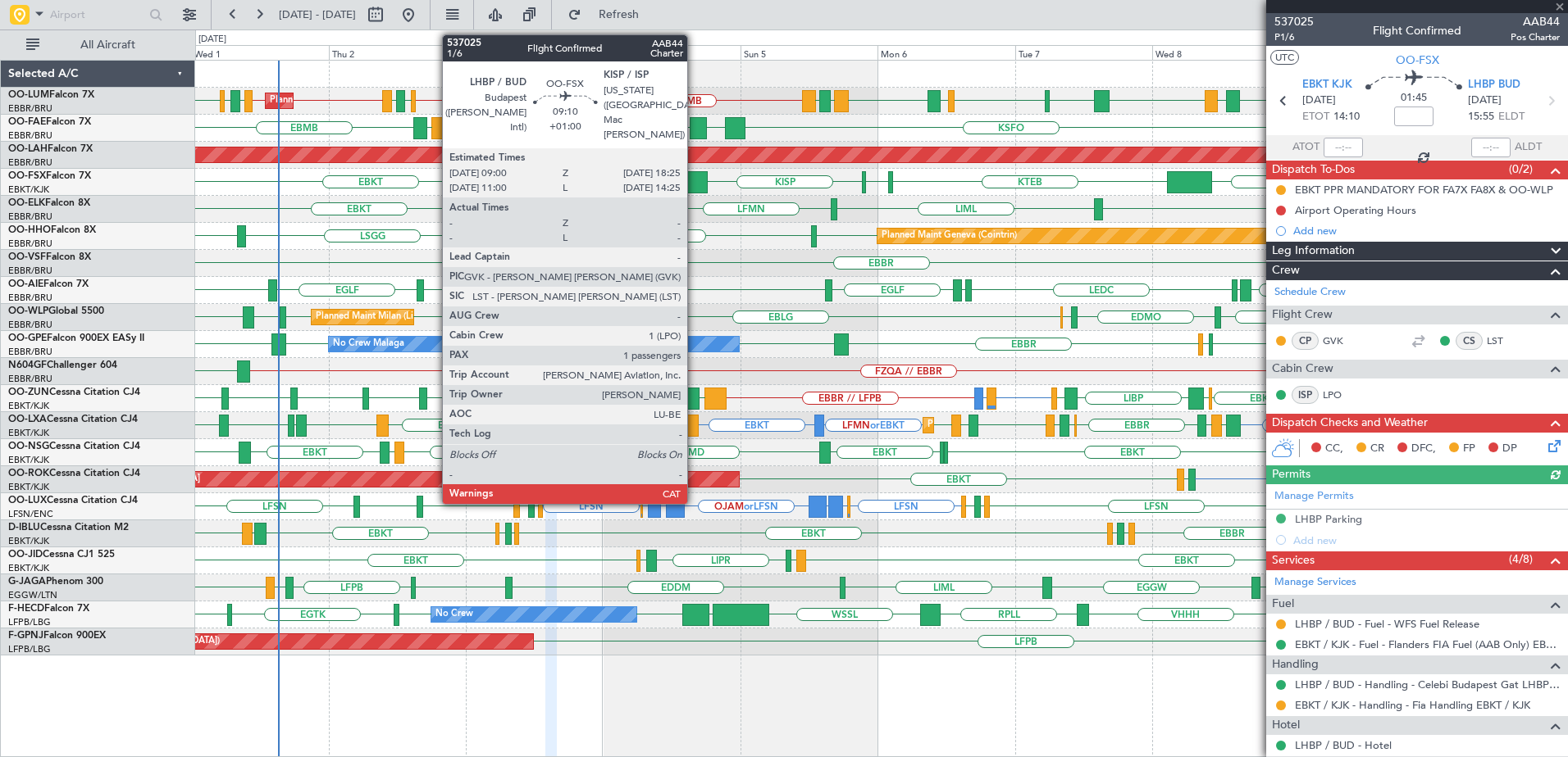
click at [682, 178] on div at bounding box center [681, 183] width 54 height 22
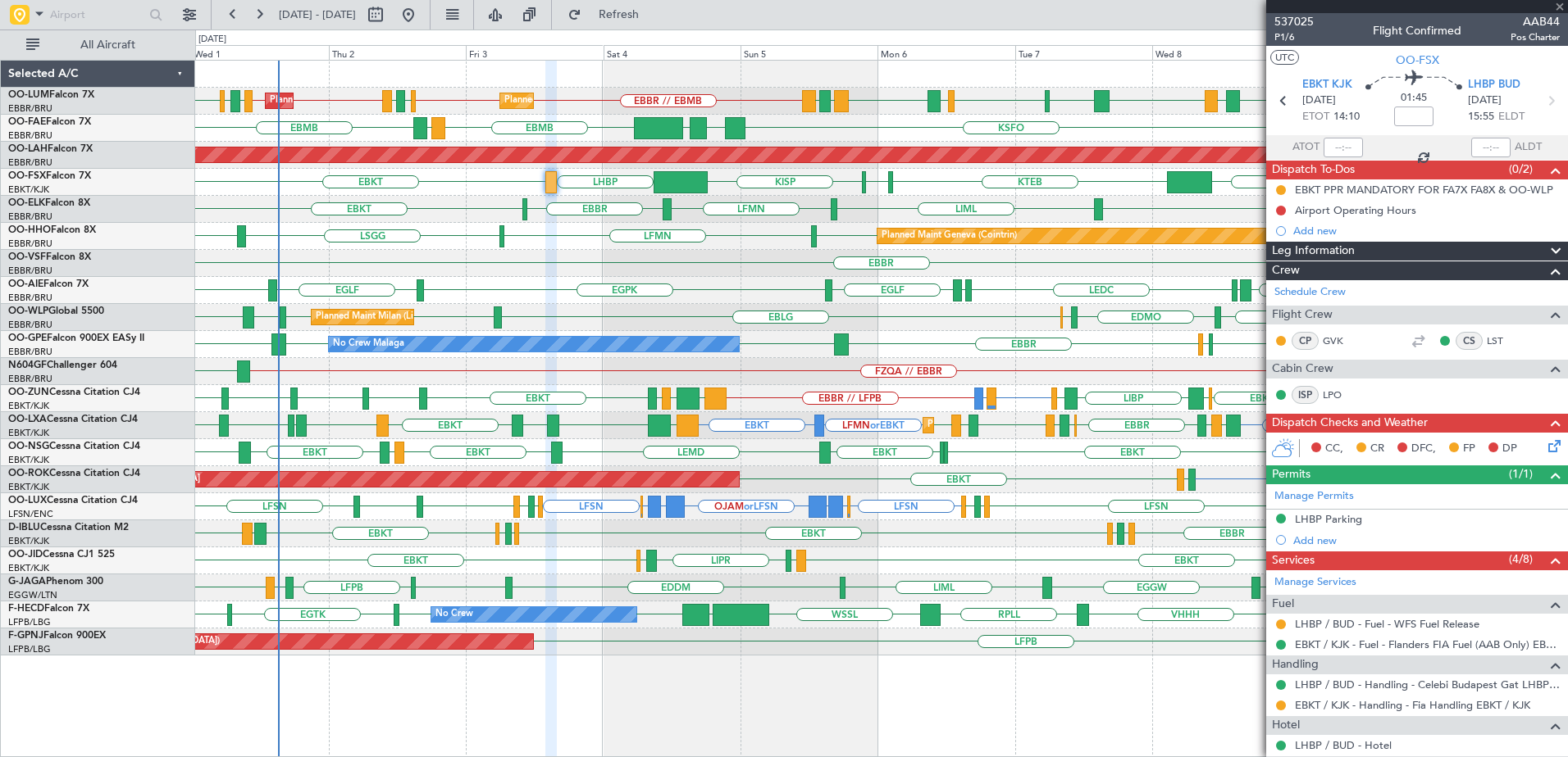
type input "+01:00"
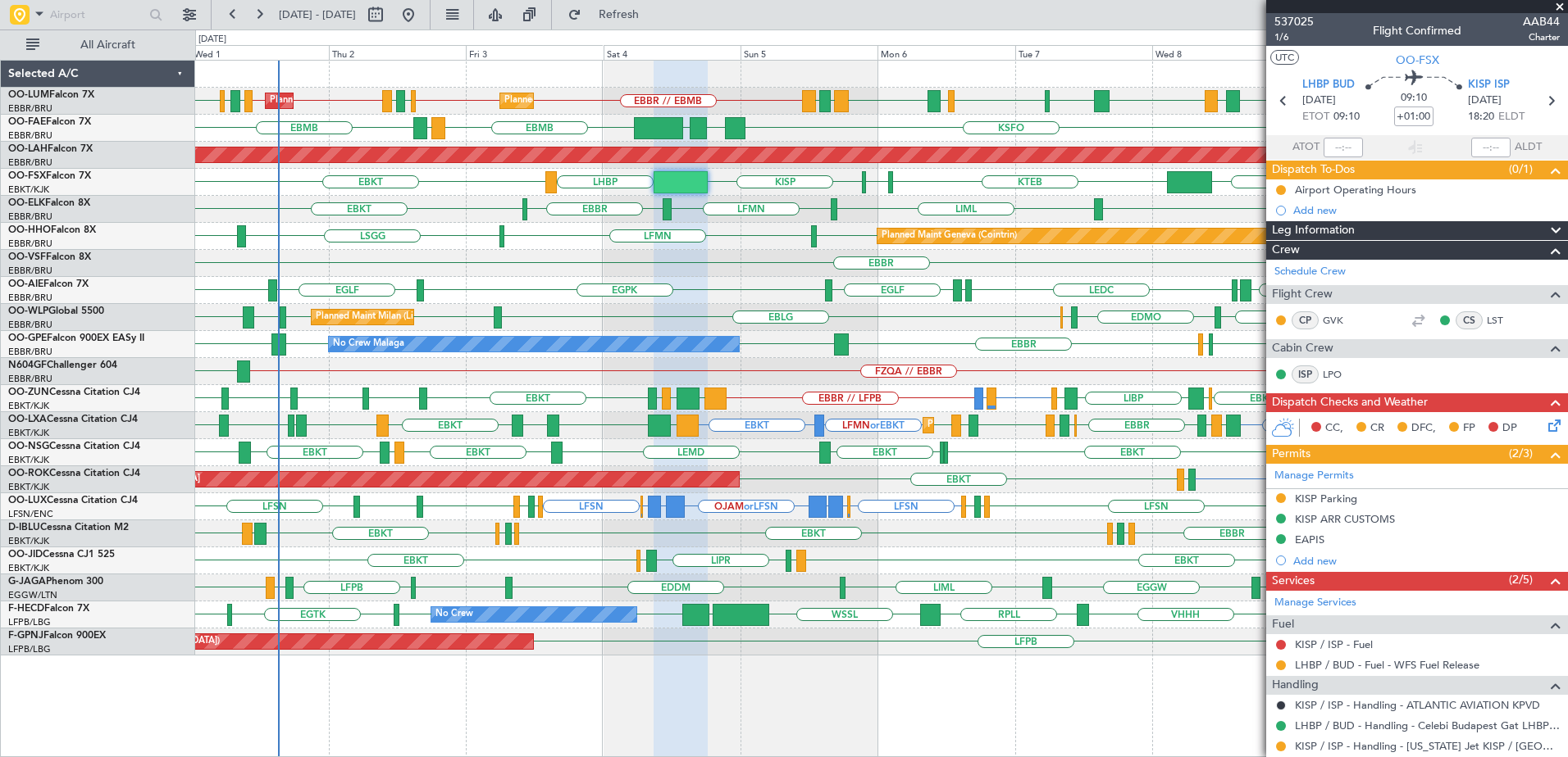
click at [1564, 10] on span at bounding box center [1559, 7] width 16 height 14
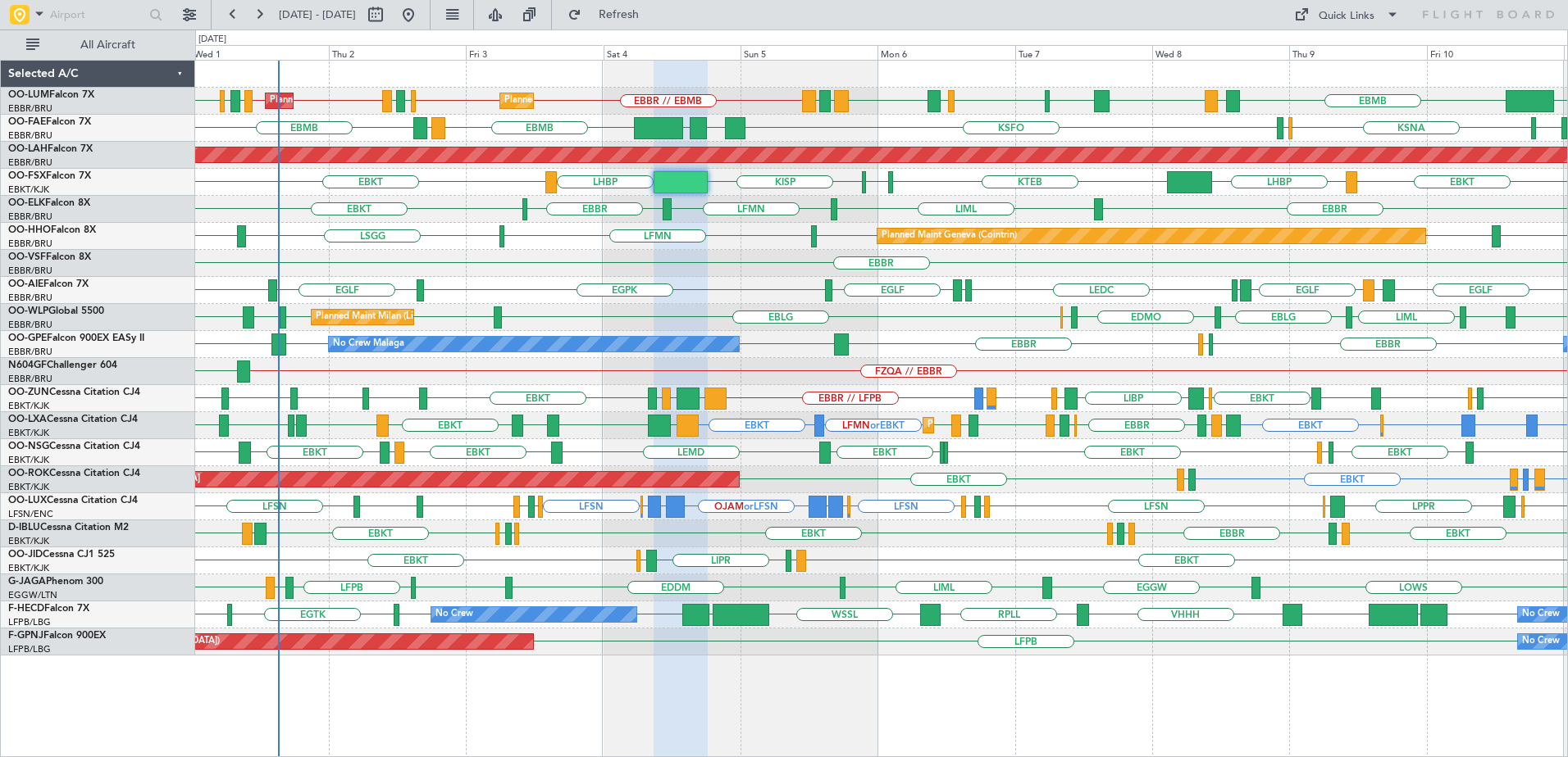
type input "0"
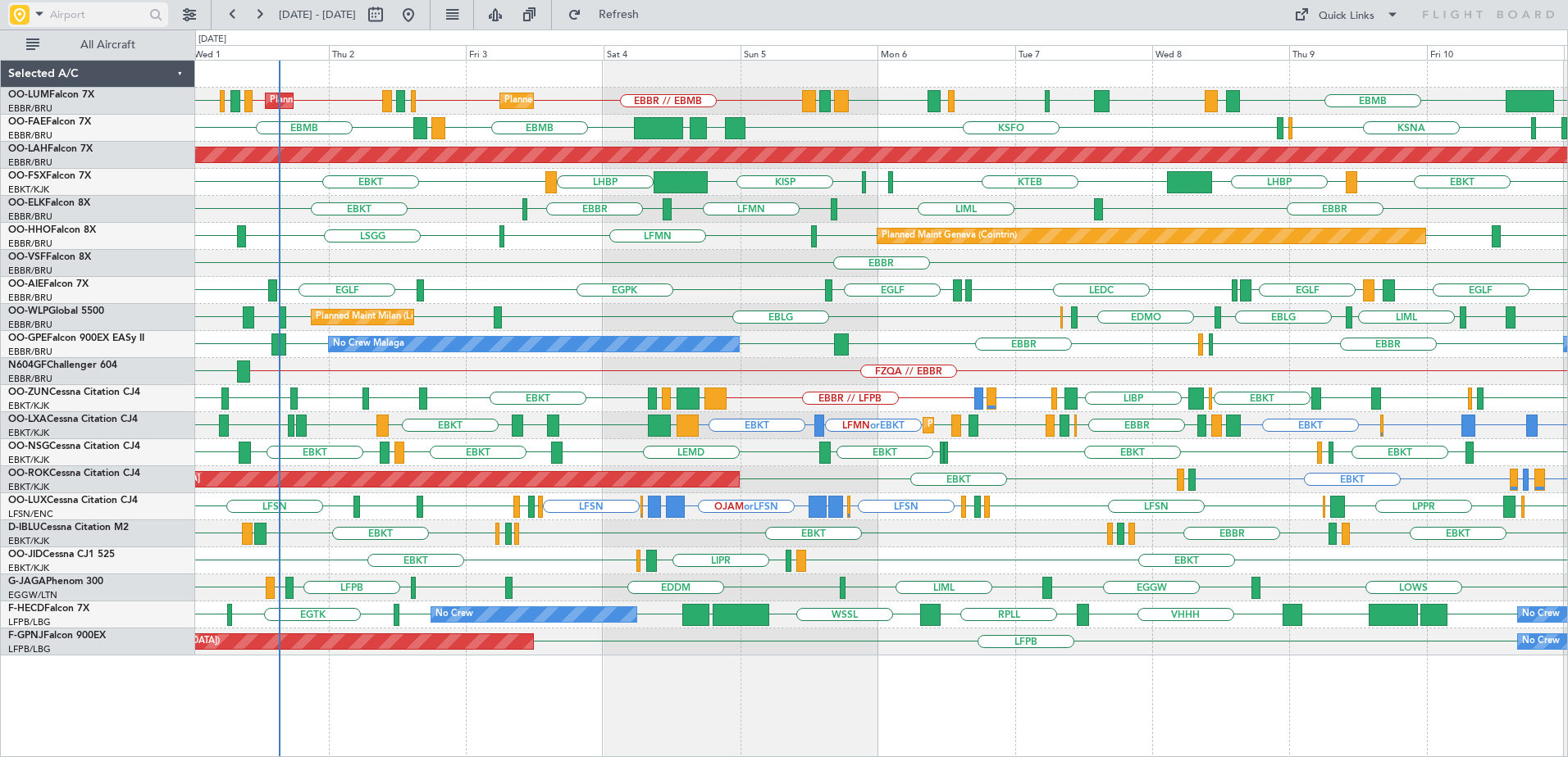
click at [29, 6] on div at bounding box center [20, 14] width 20 height 20
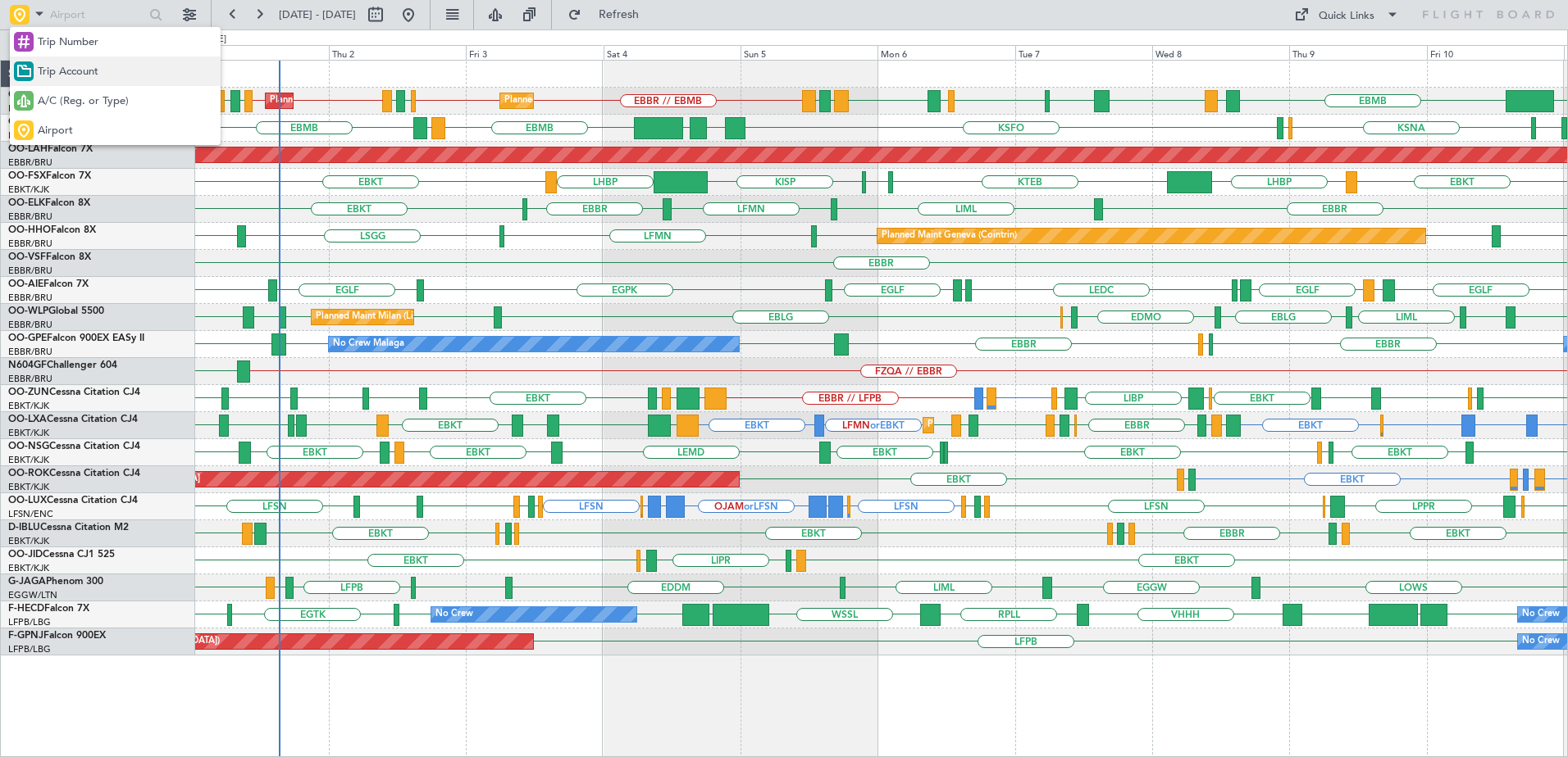
click at [73, 75] on span "Trip Account" at bounding box center [67, 71] width 60 height 16
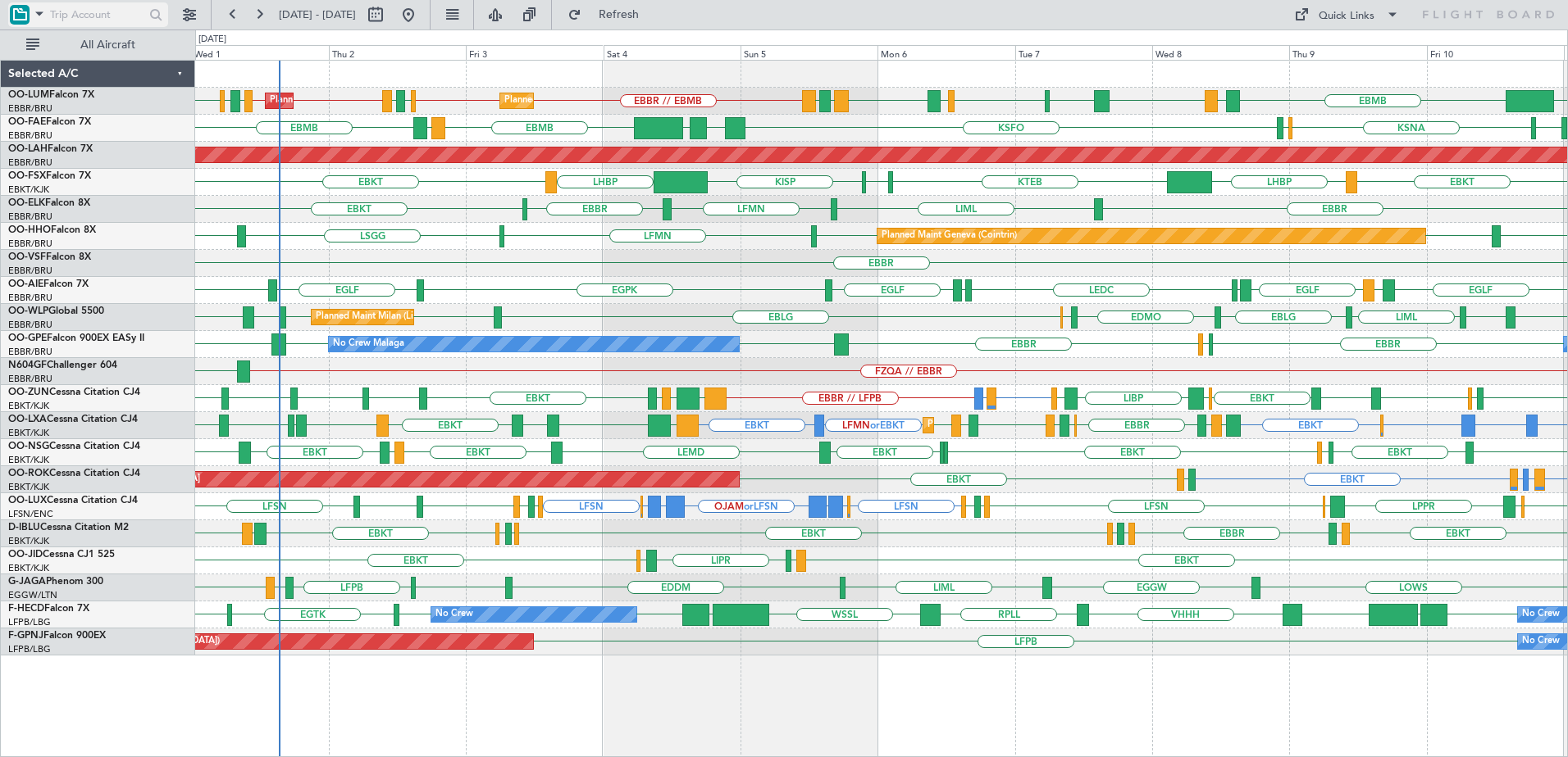
click at [90, 14] on input "text" at bounding box center [97, 14] width 94 height 25
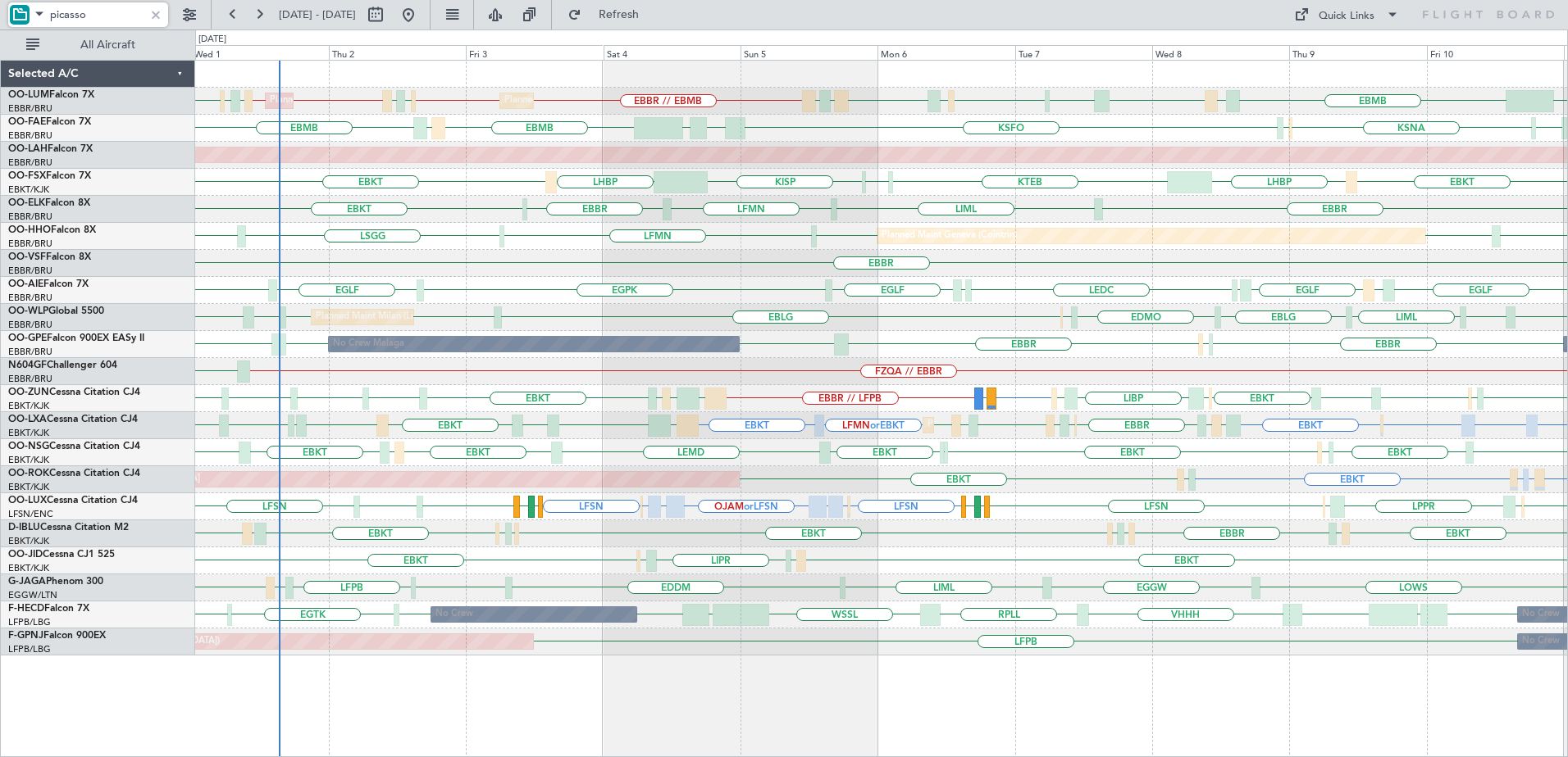
type input "picasso"
click at [161, 16] on div at bounding box center [156, 14] width 18 height 18
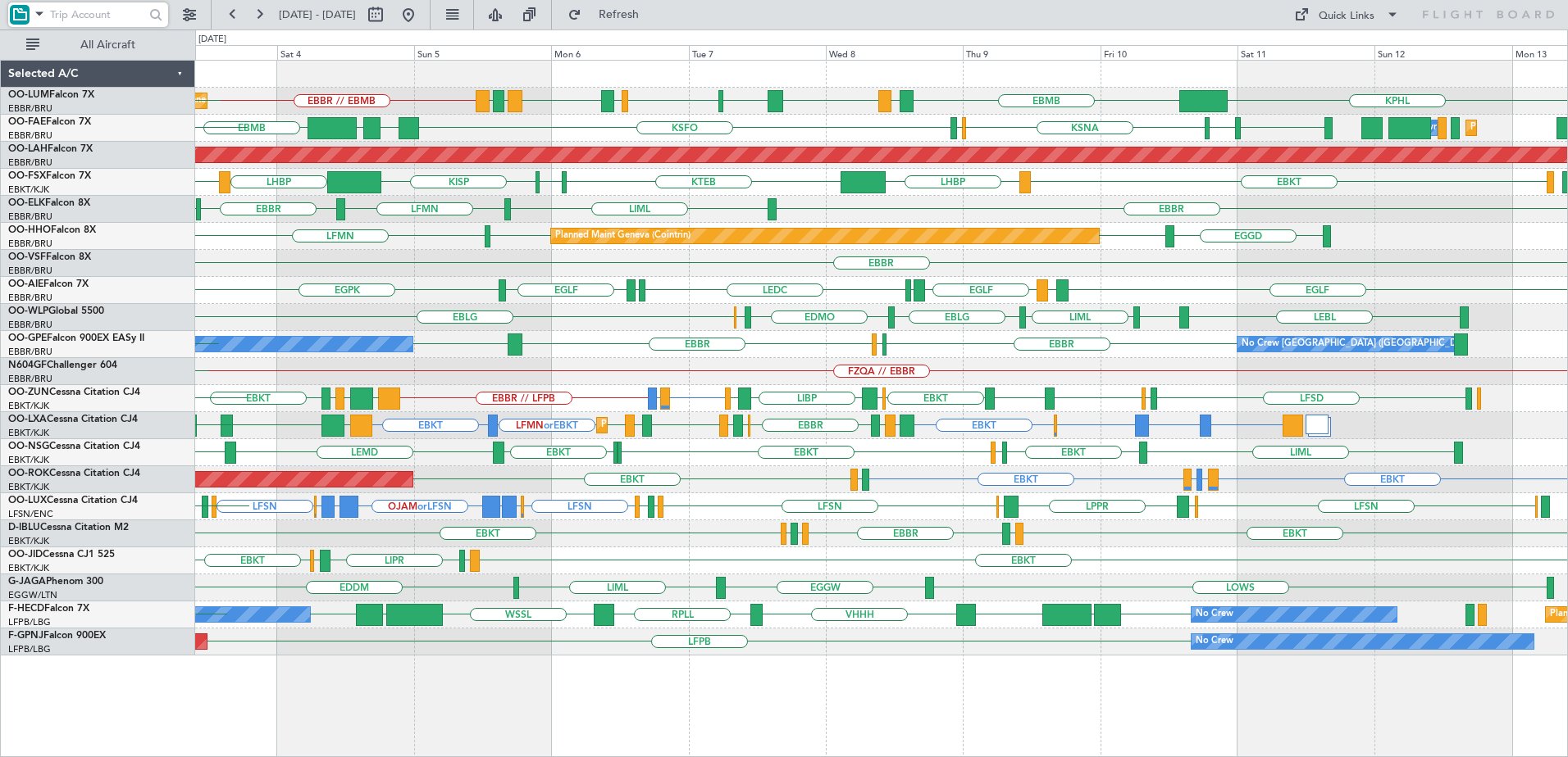
click at [620, 554] on div "KPHL EBMB LATI EBMB LROP LRSB BKPR EBMB LRSB EYVI EBBR // EBMB Planned Maint [G…" at bounding box center [881, 358] width 1372 height 595
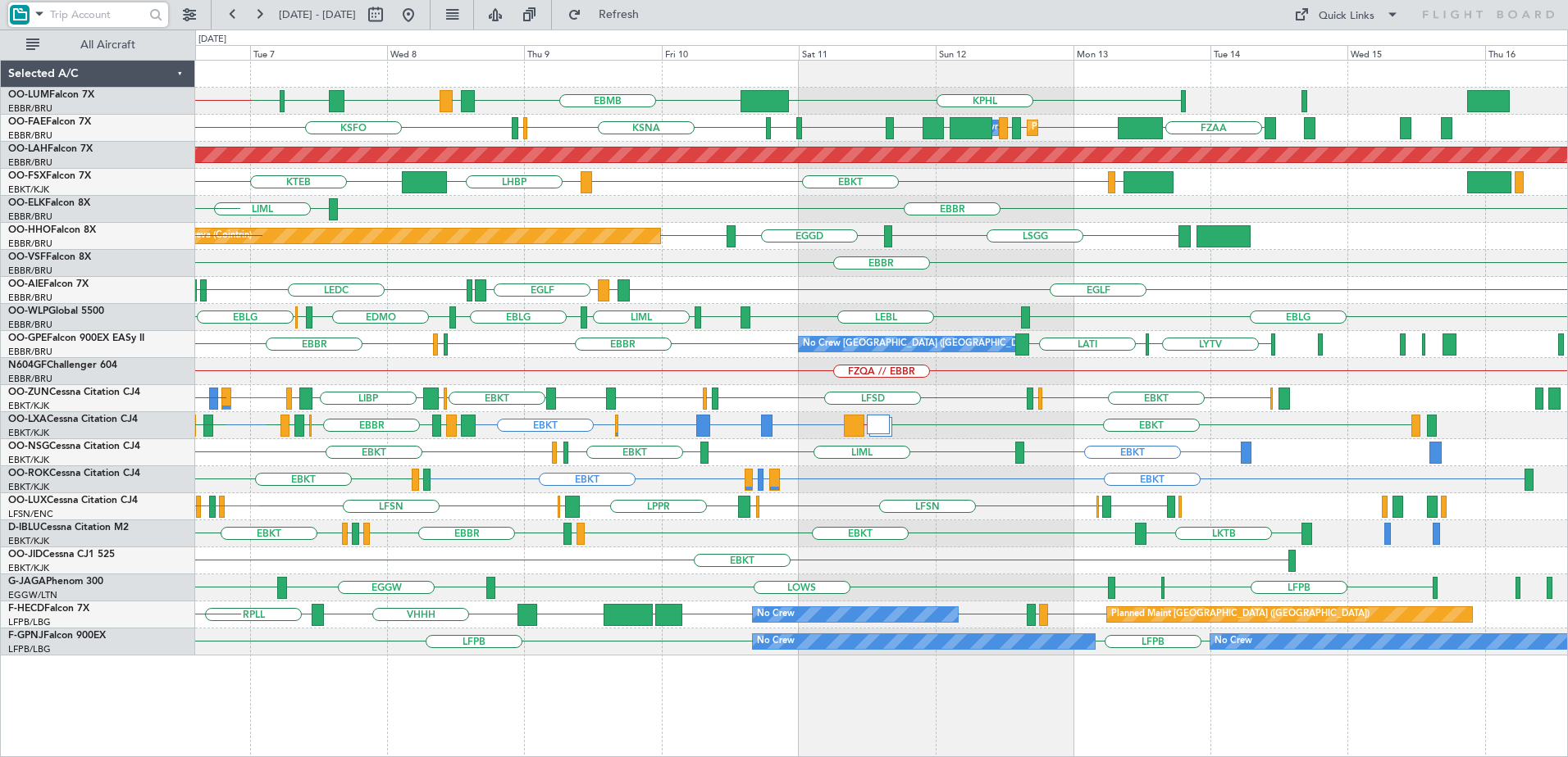
click at [627, 583] on div "KPHL EBMB LATI EBMB LROP LRSB BKPR EBMB LRSB EYVI EBBR // EBMB EBMB EBMB LIMJ E…" at bounding box center [881, 358] width 1372 height 595
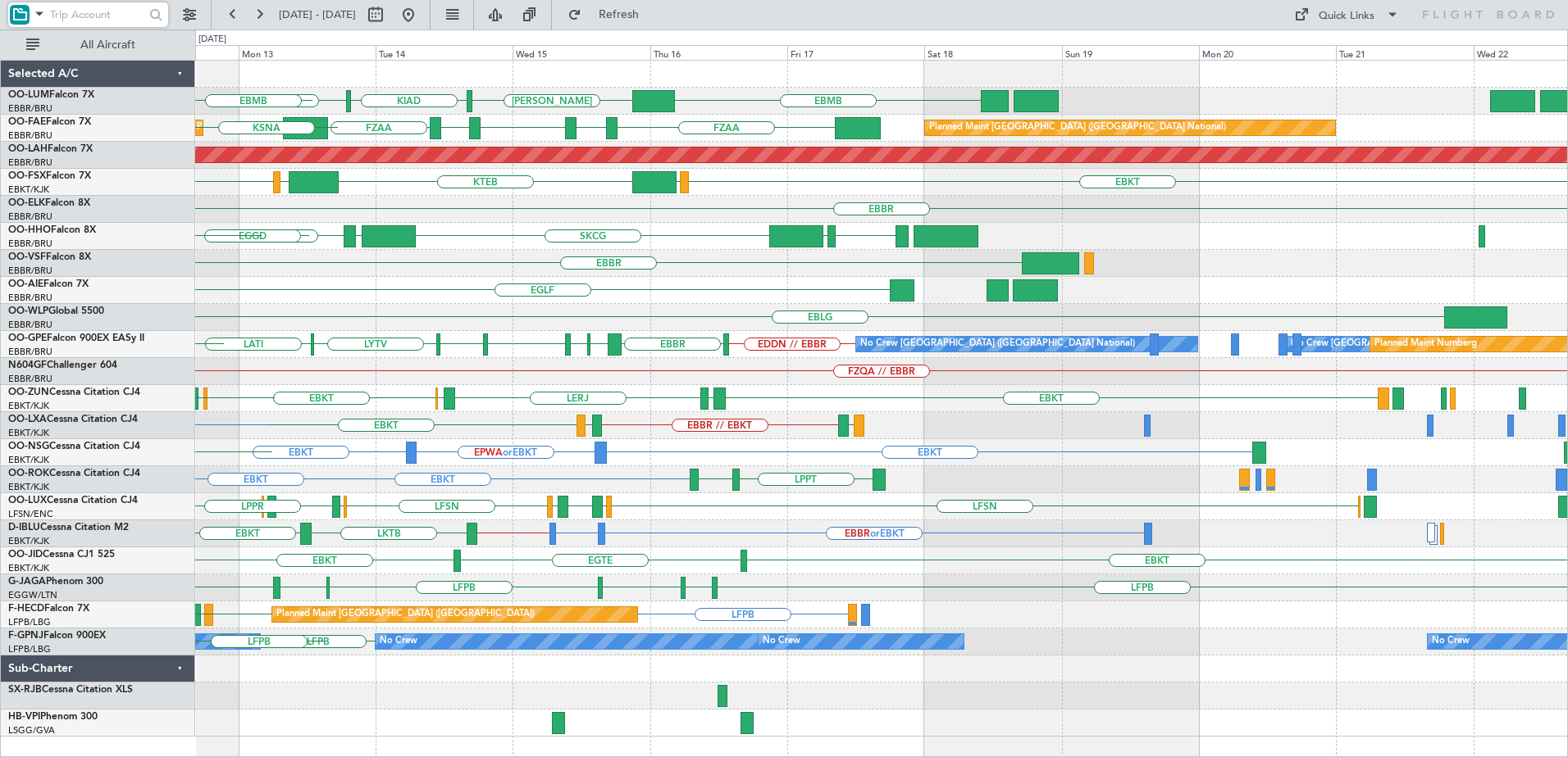
click at [488, 569] on div "KPHL EBMB [PERSON_NAME] KIAD EBMB Planned Maint [GEOGRAPHIC_DATA] EBMB FZAA FZO…" at bounding box center [881, 398] width 1372 height 676
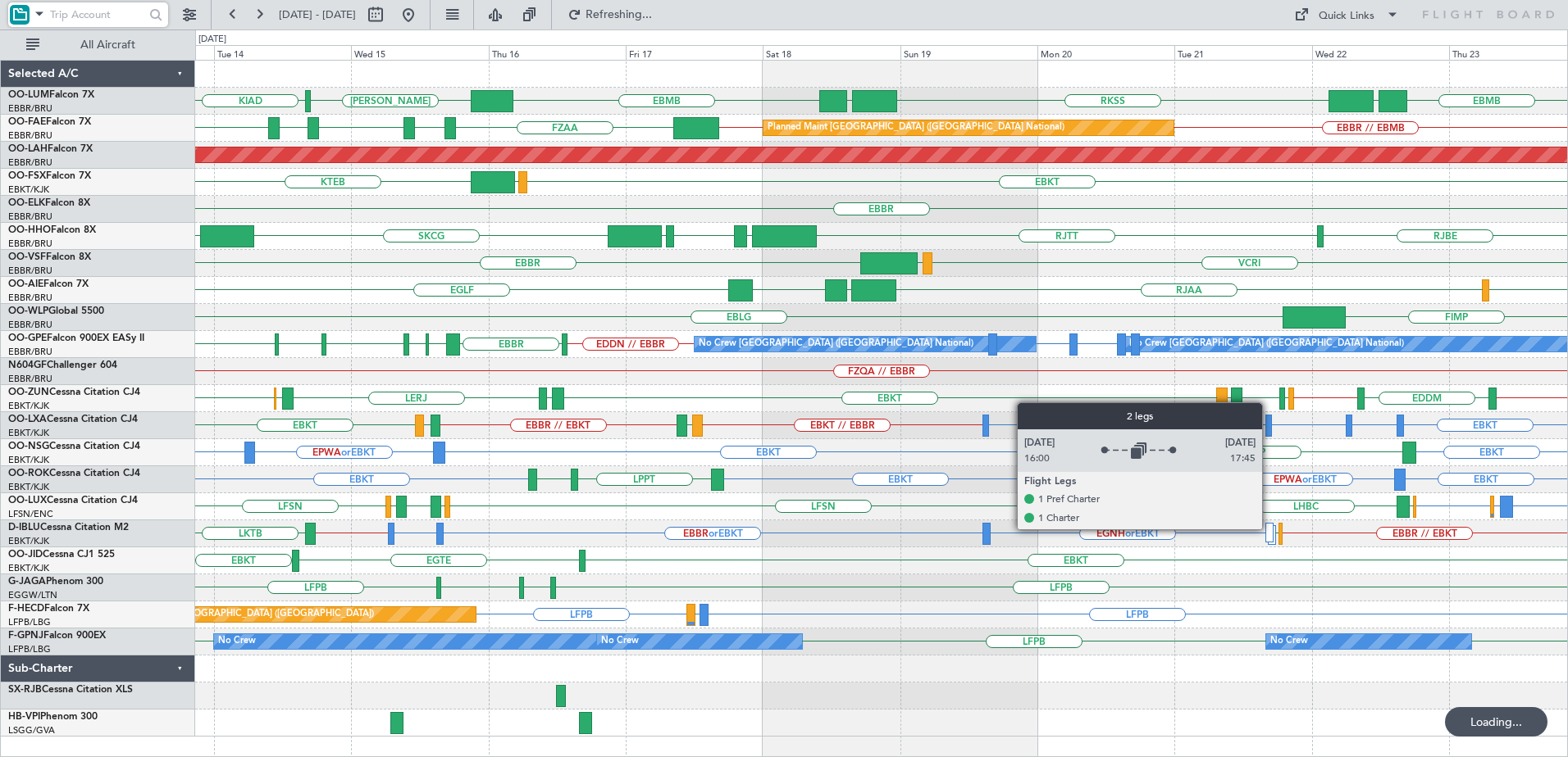
click at [1269, 528] on div at bounding box center [1270, 532] width 8 height 20
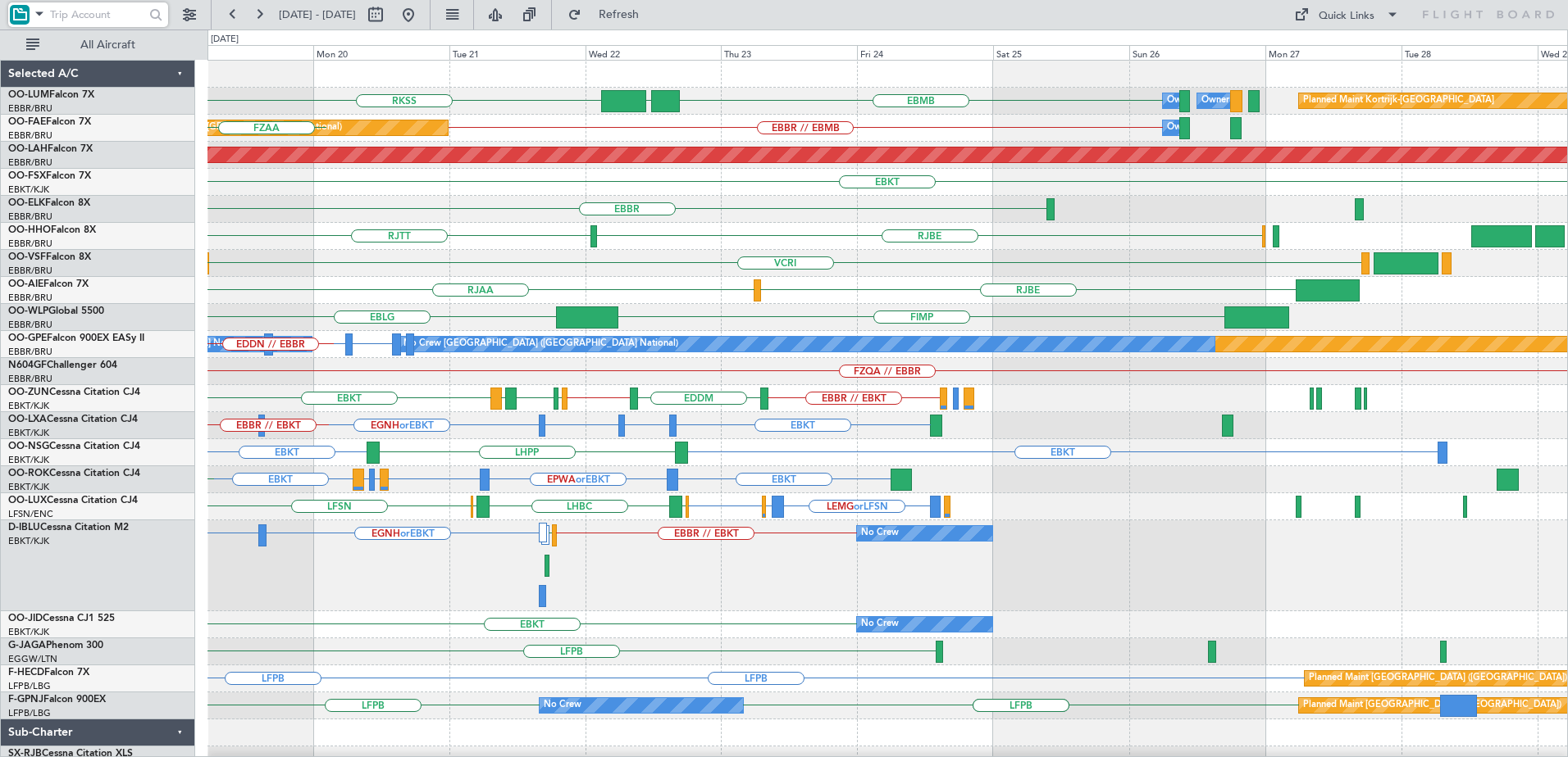
click at [405, 603] on div "EBBR or EBKT EGNH or EBKT EBBR // EBKT LFPB No Crew" at bounding box center [887, 566] width 1360 height 91
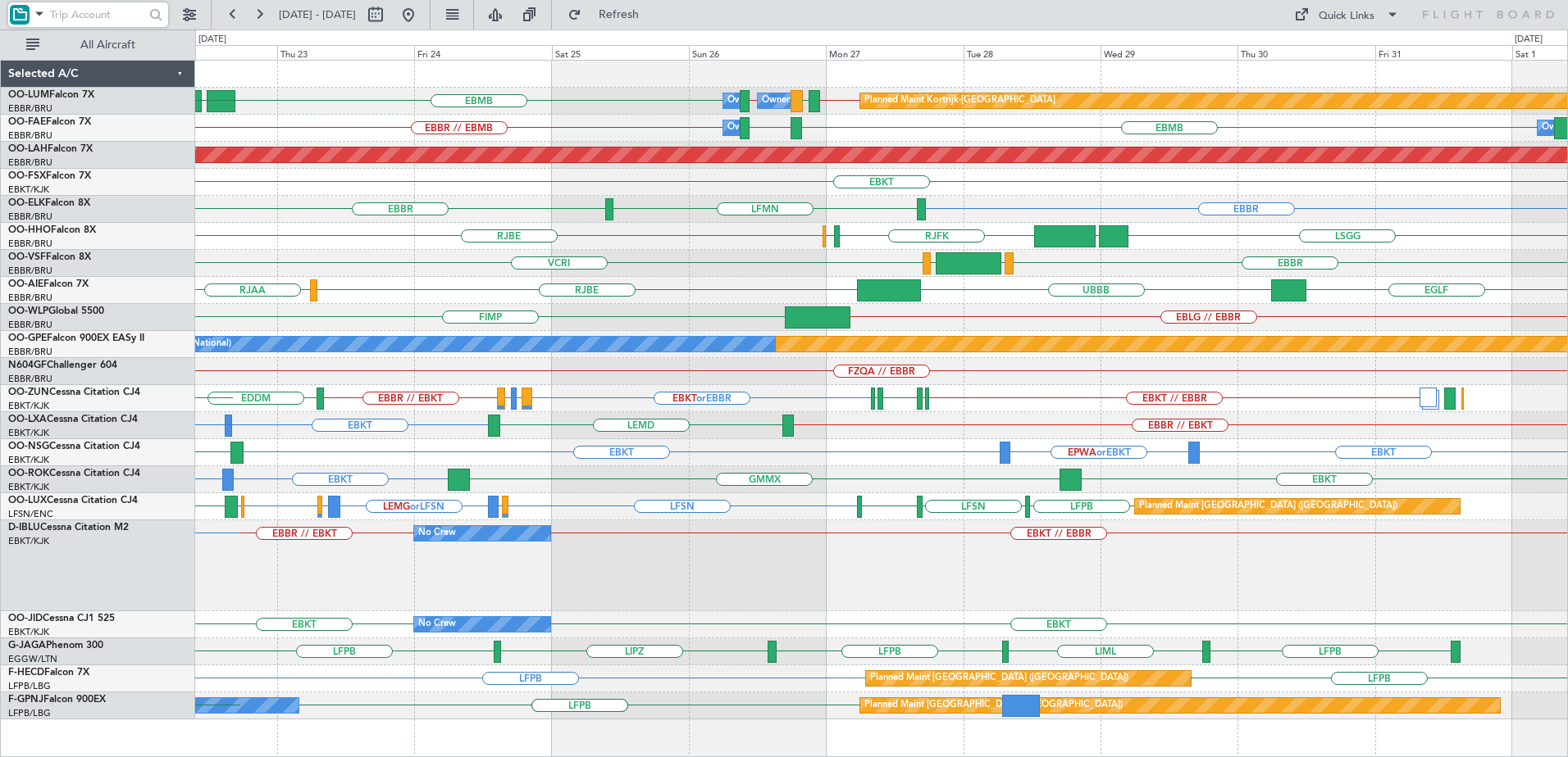
click at [569, 591] on div "Owner Melsbroek Air Base Owner [GEOGRAPHIC_DATA] Planned Maint [GEOGRAPHIC_DATA…" at bounding box center [881, 390] width 1372 height 659
